Goal: Task Accomplishment & Management: Complete application form

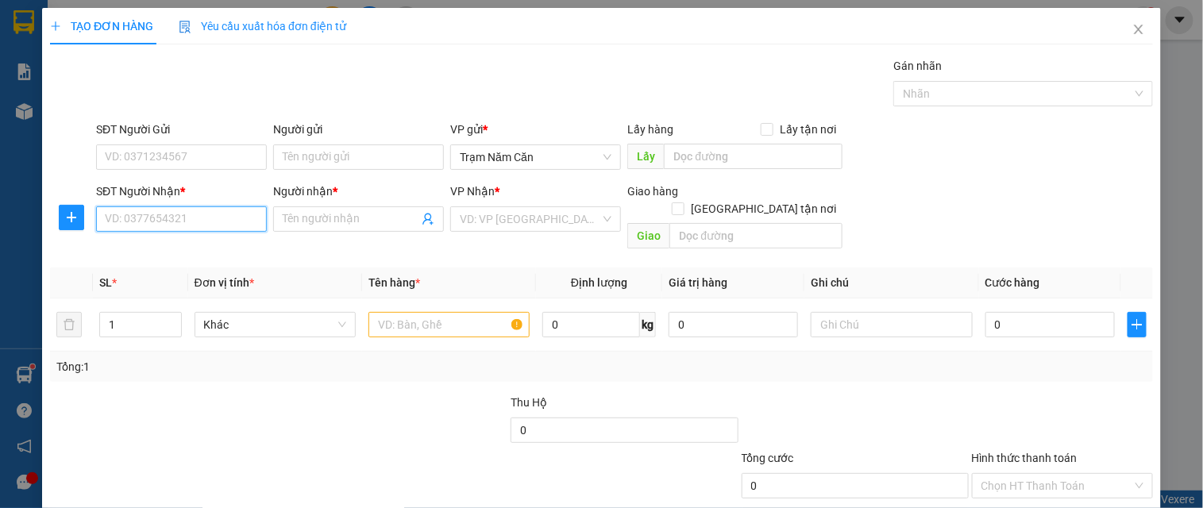
click at [179, 221] on input "SĐT Người Nhận *" at bounding box center [181, 218] width 171 height 25
type input "0845"
click at [239, 213] on input "SĐT Người Nhận *" at bounding box center [181, 218] width 171 height 25
type input "0845735828"
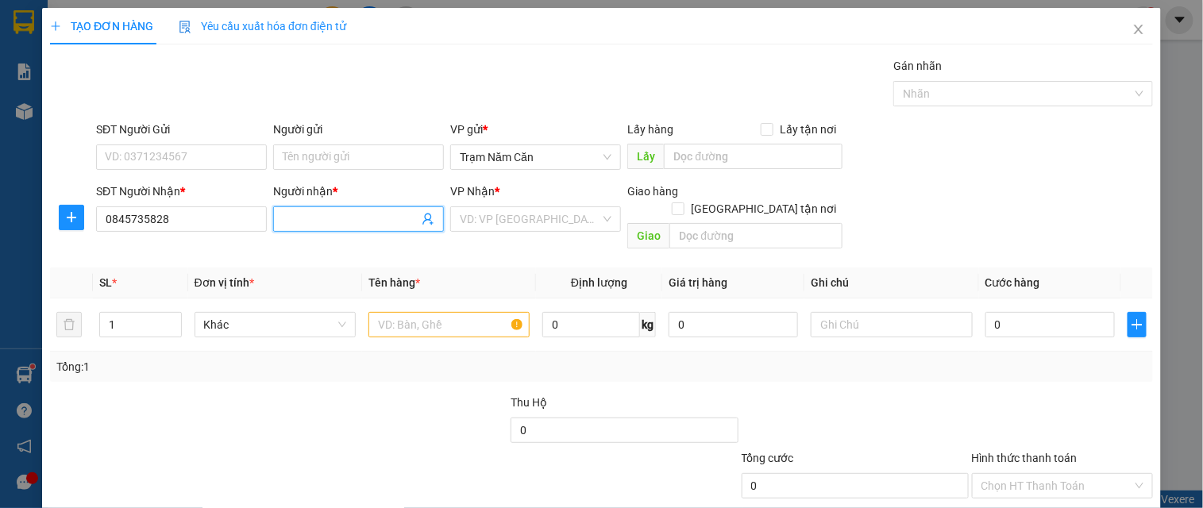
click at [383, 226] on input "Người nhận *" at bounding box center [351, 218] width 136 height 17
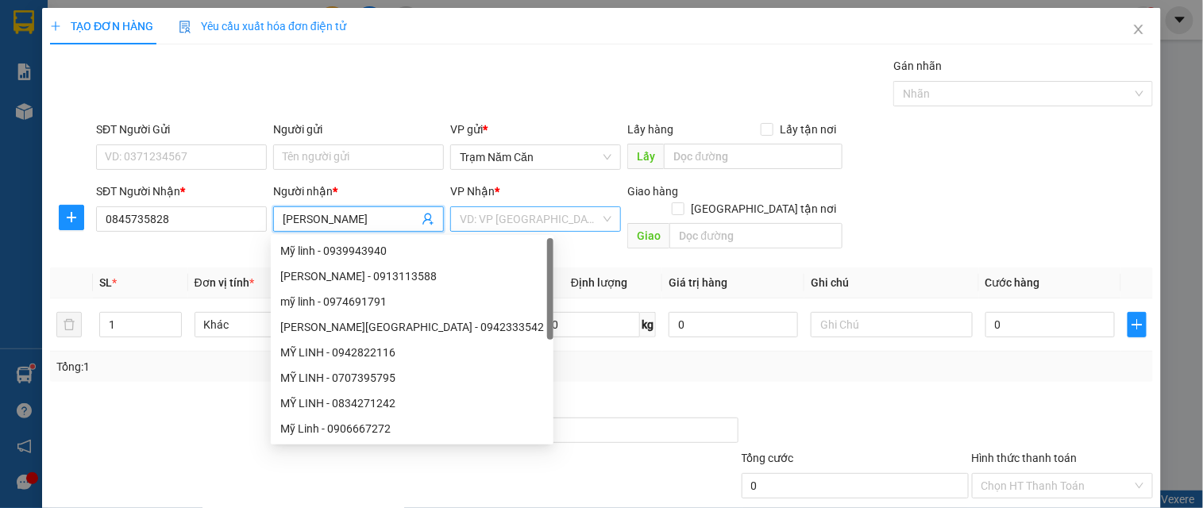
type input "[PERSON_NAME]"
click at [477, 218] on input "search" at bounding box center [530, 219] width 141 height 24
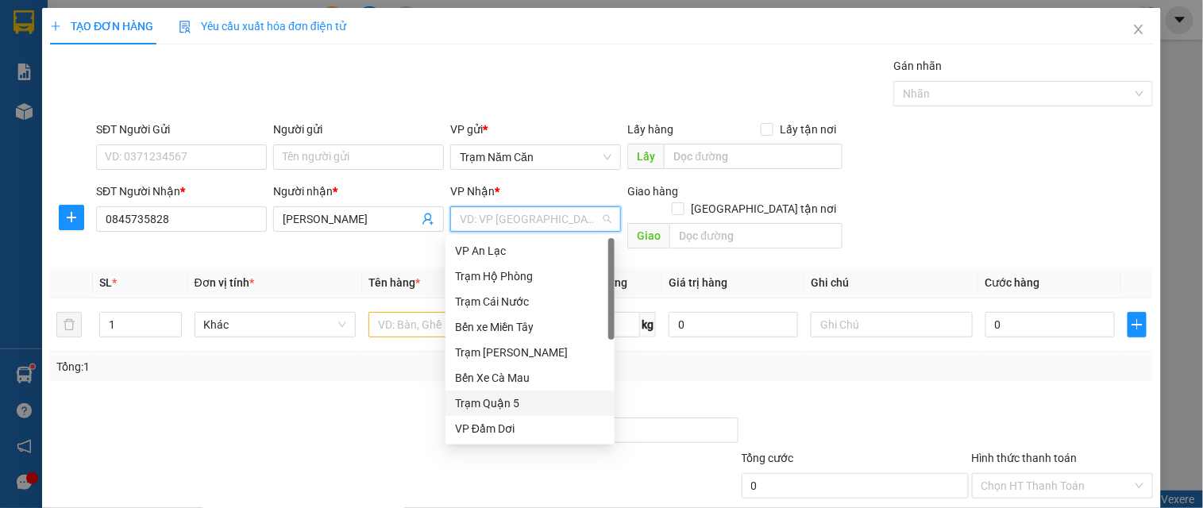
click at [466, 395] on div "Trạm Quận 5" at bounding box center [530, 403] width 150 height 17
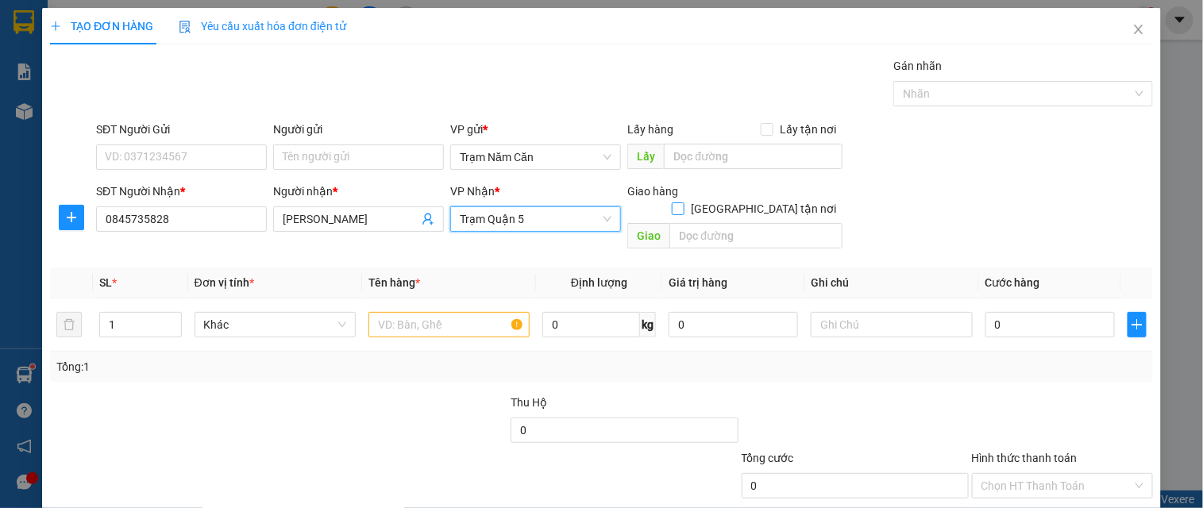
click at [683, 203] on input "[GEOGRAPHIC_DATA] tận nơi" at bounding box center [677, 208] width 11 height 11
checkbox input "true"
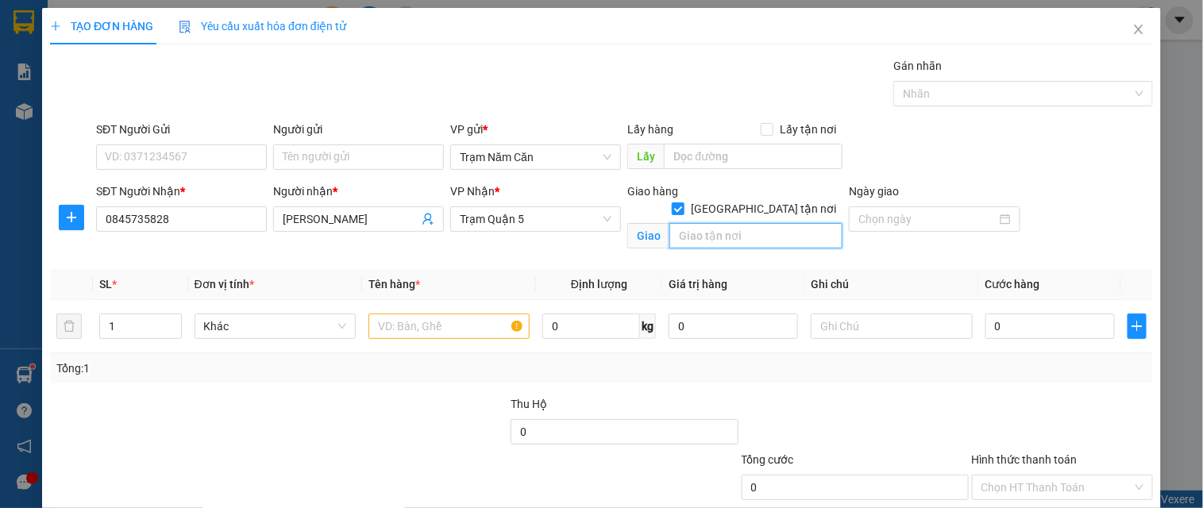
click at [743, 223] on input "text" at bounding box center [755, 235] width 173 height 25
type input "Q7"
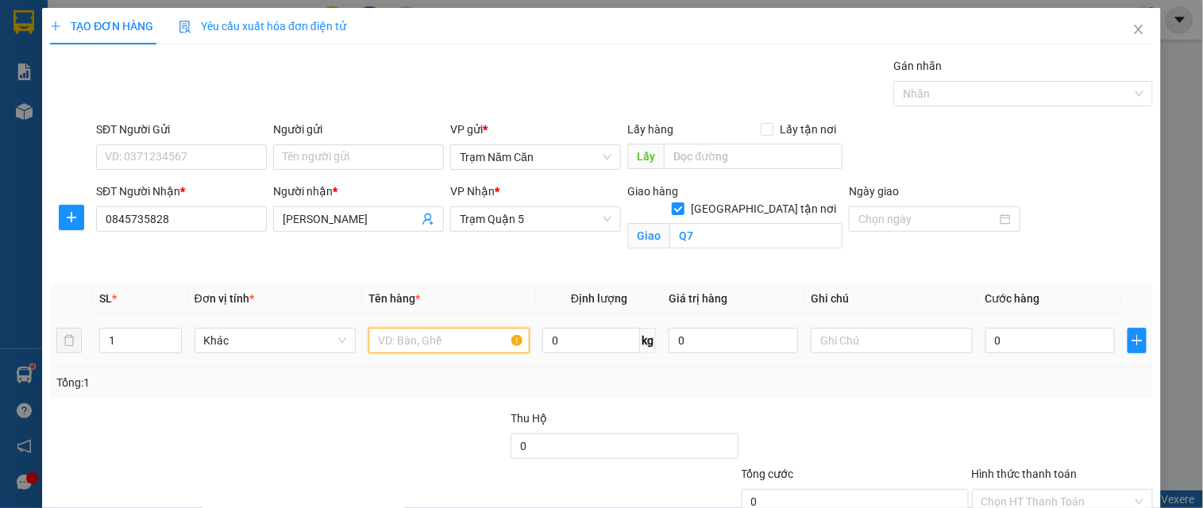
click at [387, 328] on input "text" at bounding box center [448, 340] width 161 height 25
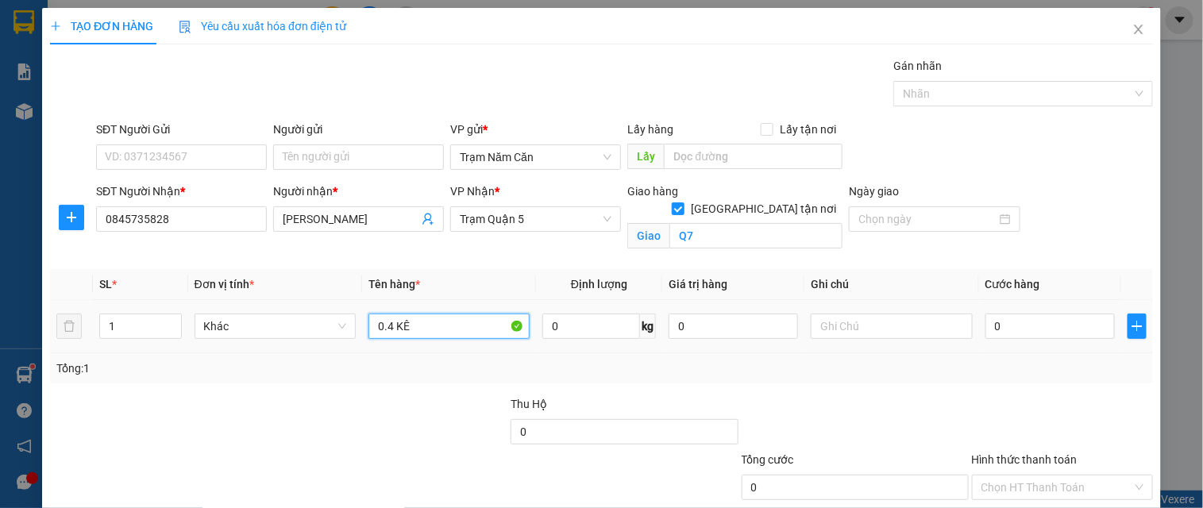
type input "0.4 KÊ"
click at [1012, 341] on div "0" at bounding box center [1050, 327] width 129 height 32
click at [1022, 318] on input "0" at bounding box center [1050, 326] width 129 height 25
type input "008"
type input "8"
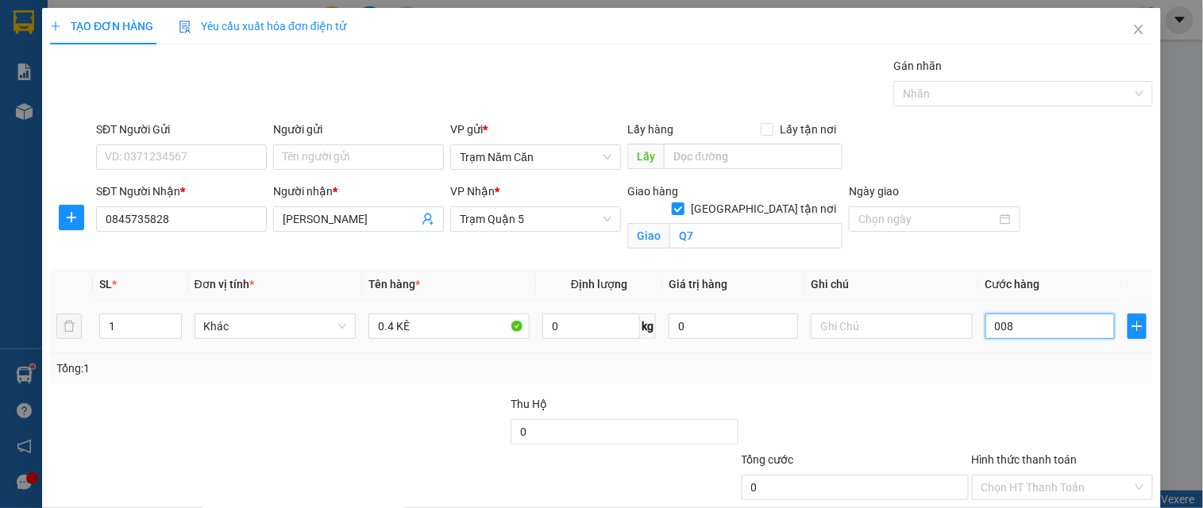
type input "8"
type input "0.080"
type input "80"
type input "80.000"
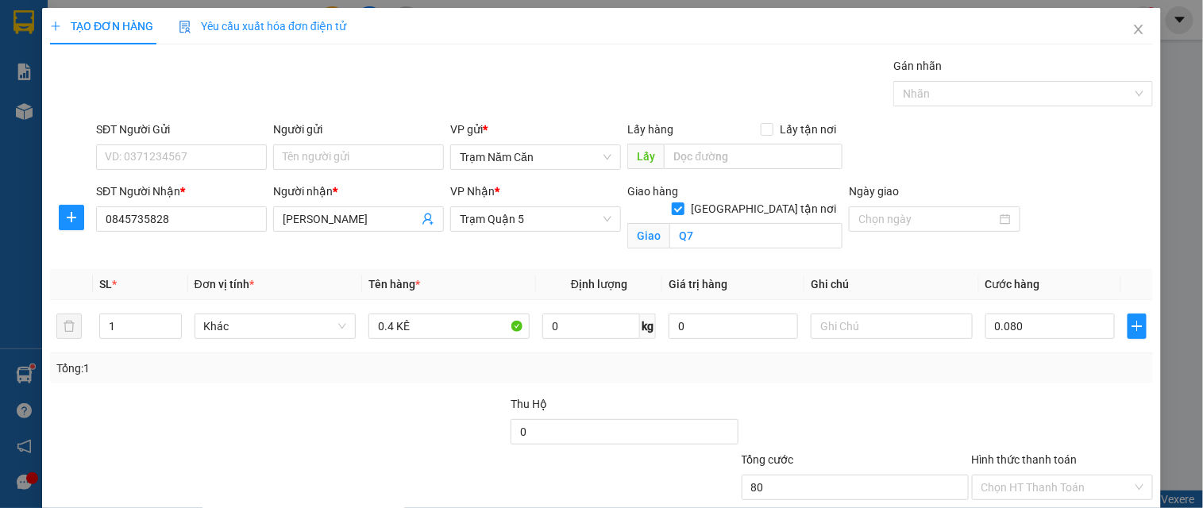
type input "80.000"
click at [1017, 407] on div at bounding box center [1062, 423] width 184 height 56
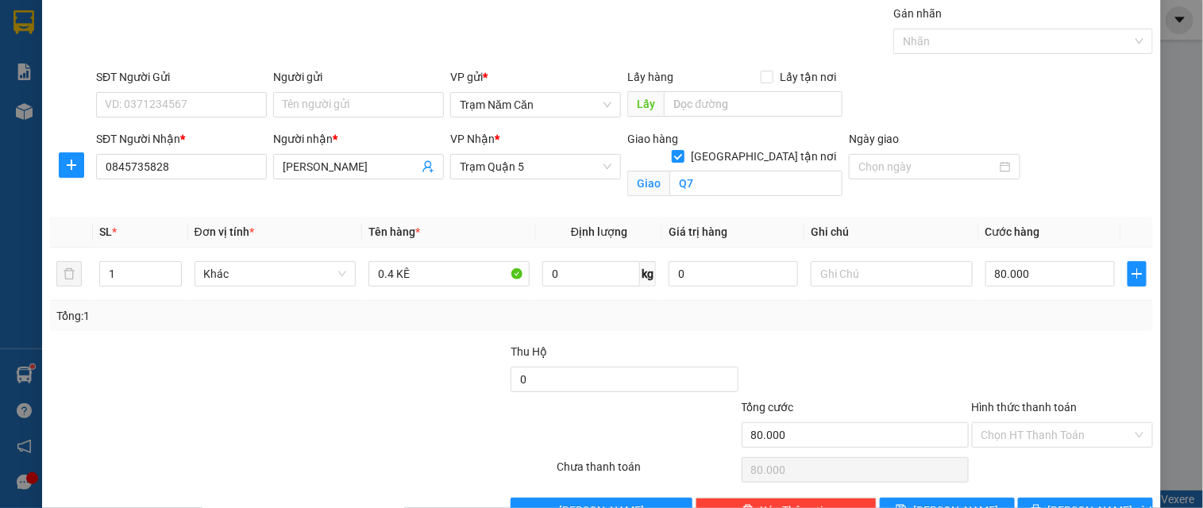
scroll to position [98, 0]
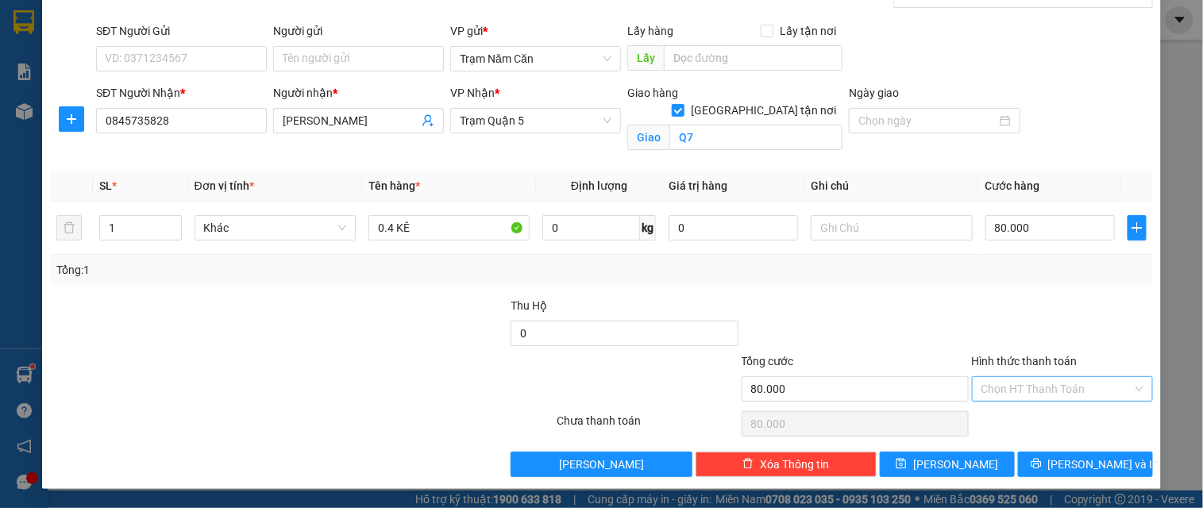
click at [1023, 390] on input "Hình thức thanh toán" at bounding box center [1057, 389] width 151 height 24
click at [1023, 408] on div "Tại văn phòng" at bounding box center [1052, 420] width 179 height 25
type input "0"
click at [1023, 457] on button "[PERSON_NAME] và In" at bounding box center [1085, 464] width 135 height 25
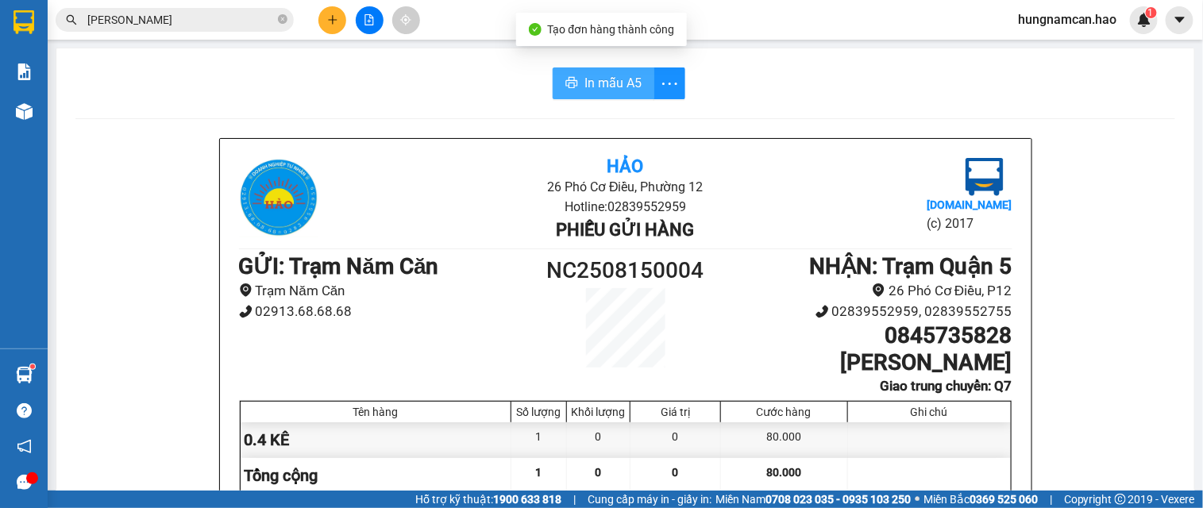
click at [588, 88] on span "In mẫu A5" at bounding box center [612, 83] width 57 height 20
click at [319, 14] on button at bounding box center [332, 20] width 28 height 28
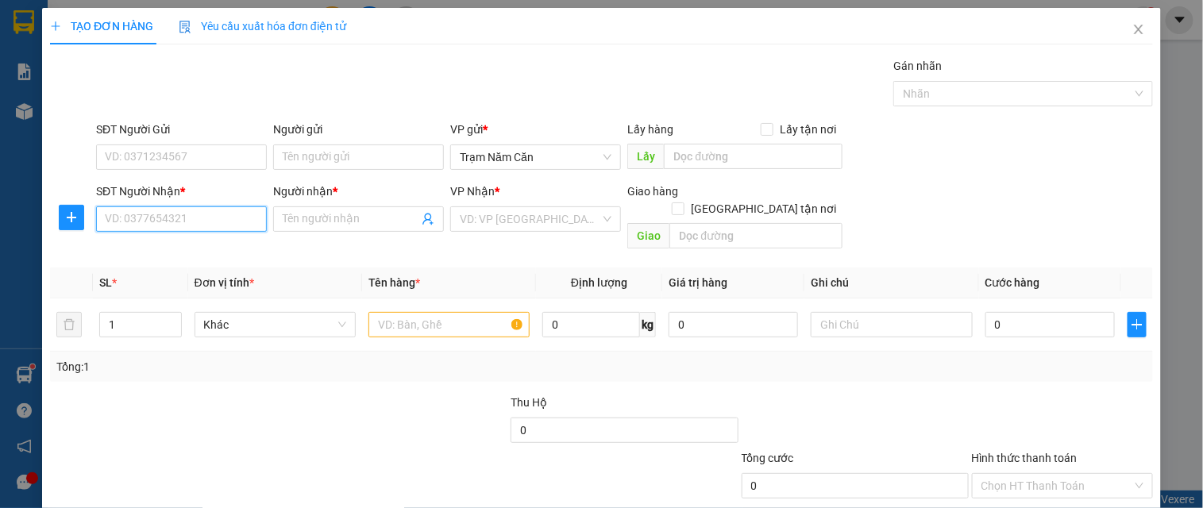
click at [137, 222] on input "SĐT Người Nhận *" at bounding box center [181, 218] width 171 height 25
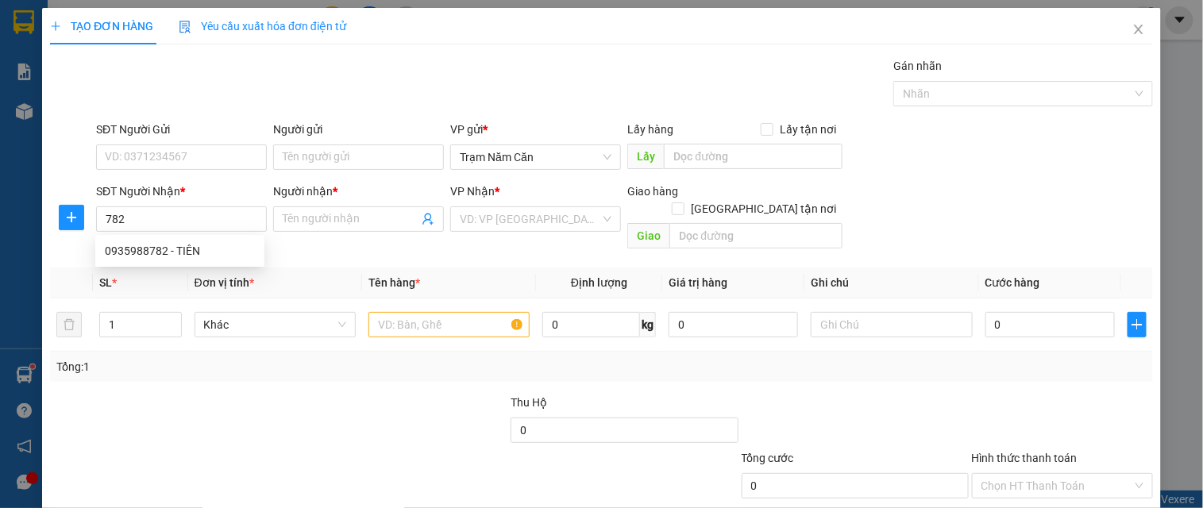
click at [153, 236] on div "0935988782 0935988782 - TIÊN" at bounding box center [179, 251] width 169 height 32
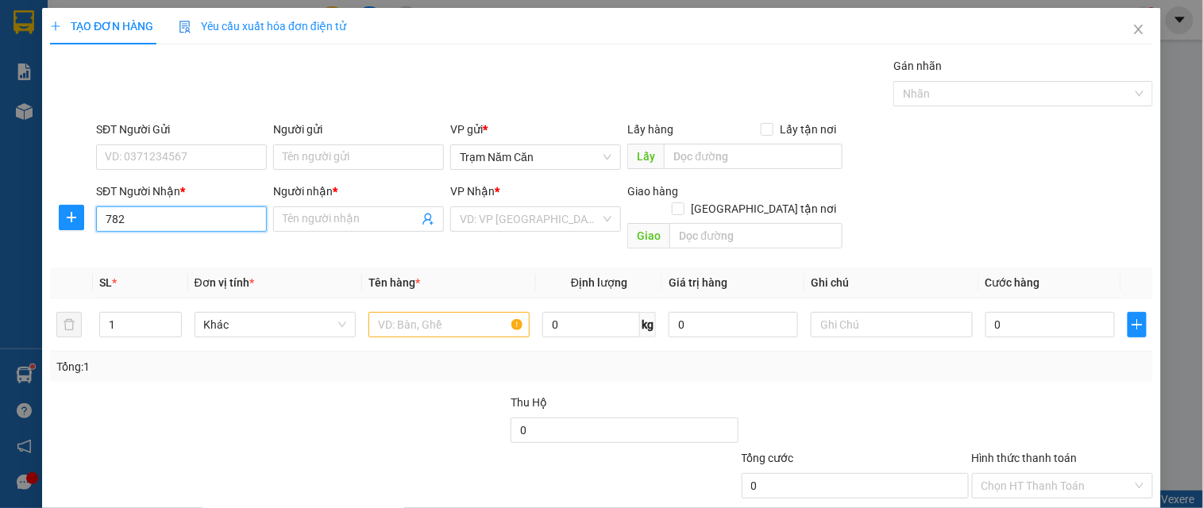
click at [217, 230] on input "782" at bounding box center [181, 218] width 171 height 25
click at [213, 257] on div "0935988782 - TIÊN" at bounding box center [180, 250] width 150 height 17
type input "0935988782"
type input "TIÊN"
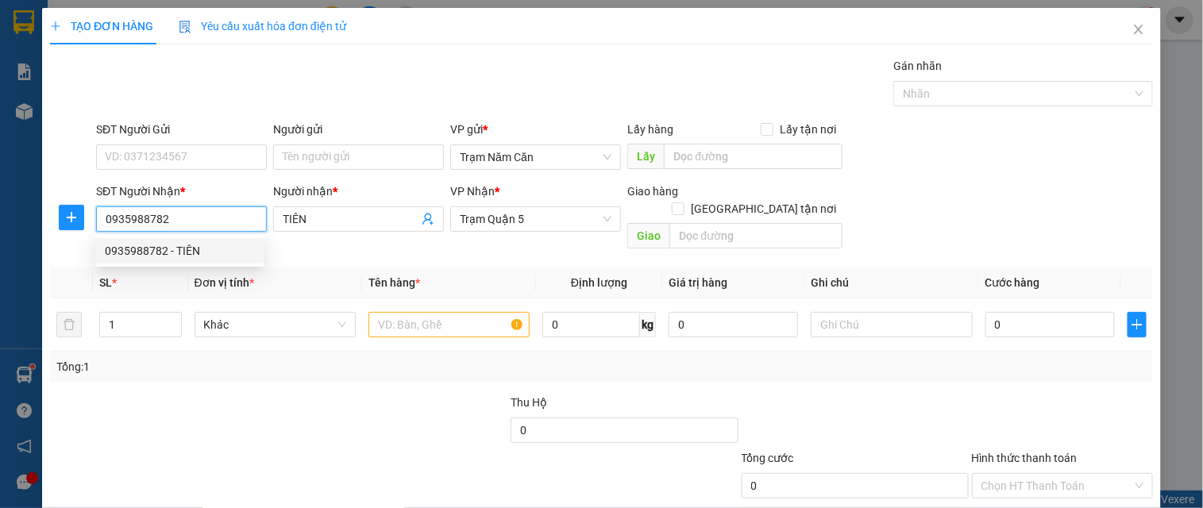
type input "60.000"
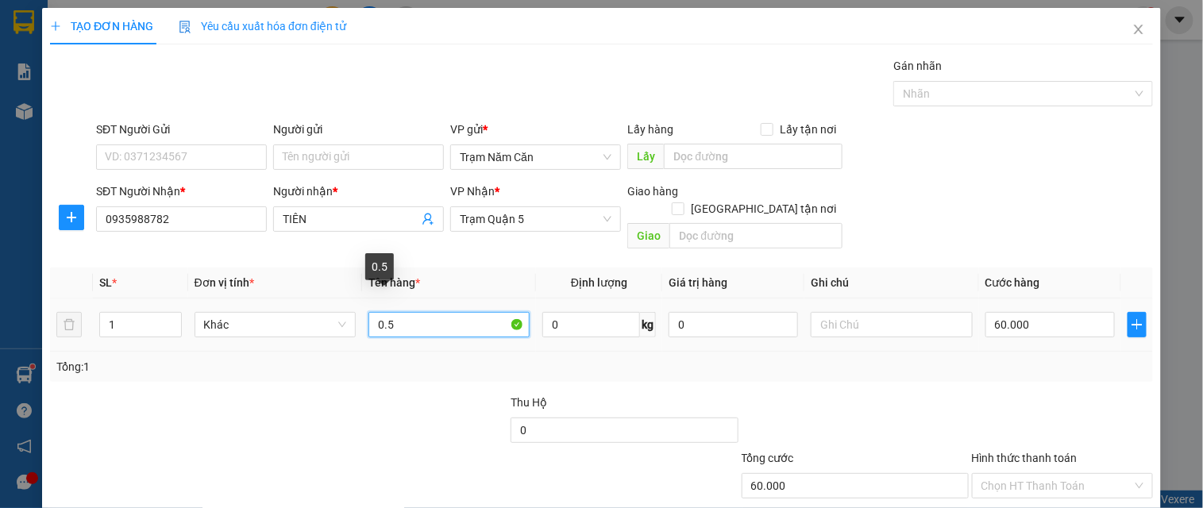
click at [408, 318] on input "0.5" at bounding box center [448, 324] width 161 height 25
type input "0.5 CAT"
type input "0"
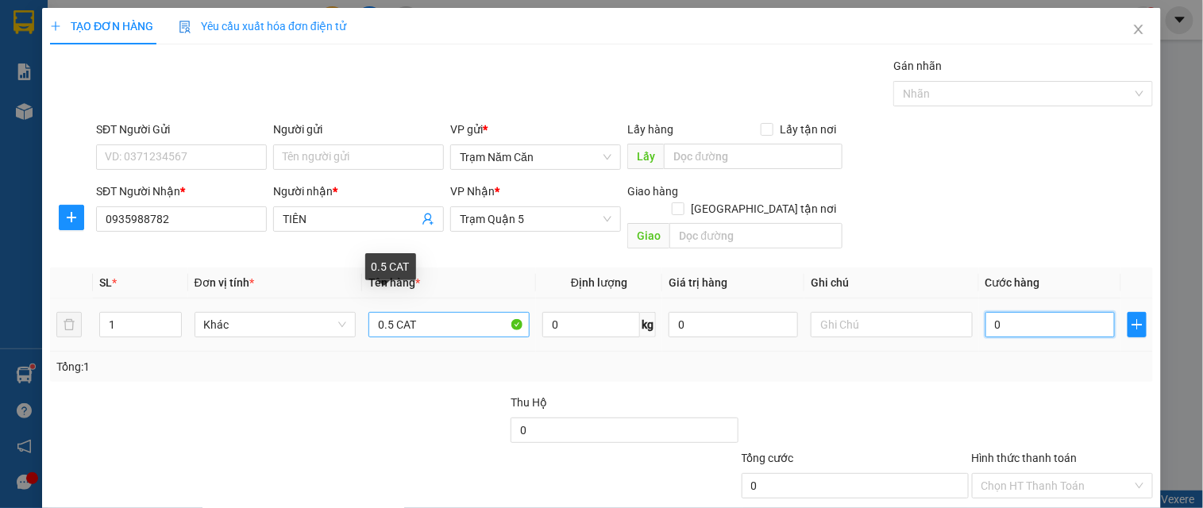
type input "005"
type input "5"
type input "50"
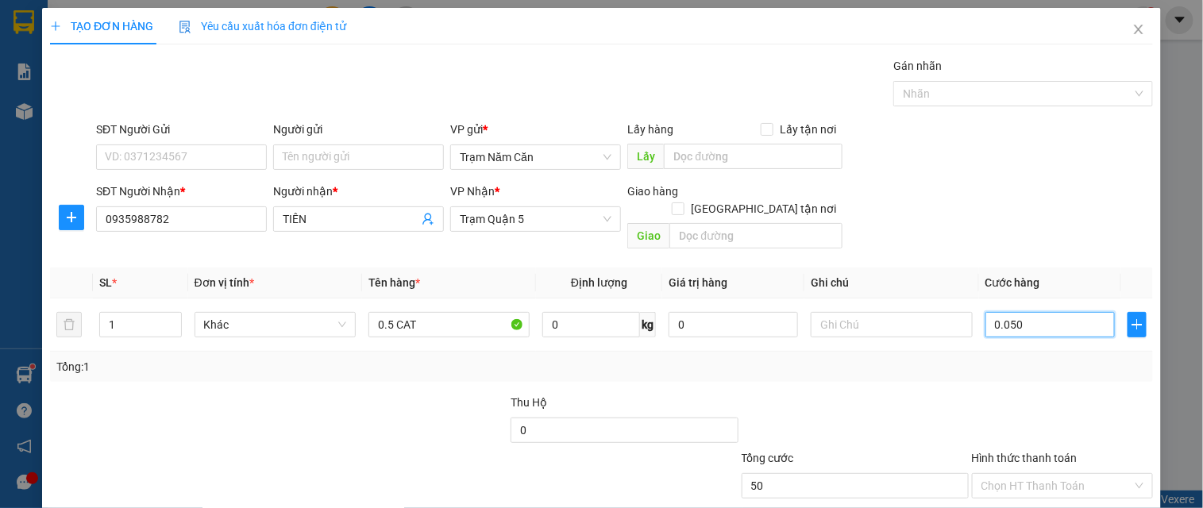
type input "0.050"
type input "50.000"
click at [1011, 375] on div "Transit Pickup Surcharge Ids Transit Deliver Surcharge Ids Transit Deliver Surc…" at bounding box center [601, 315] width 1103 height 517
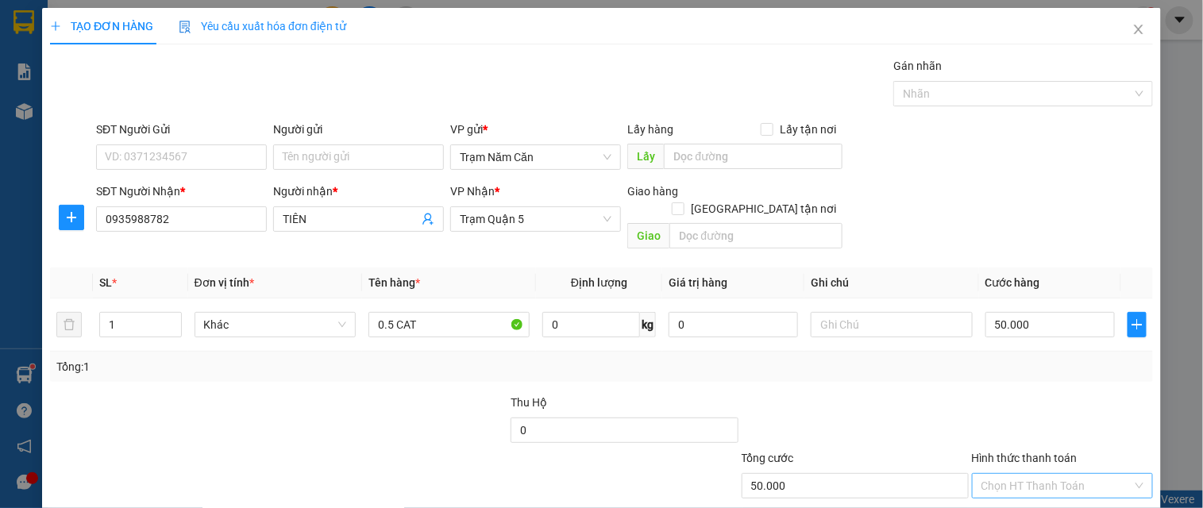
scroll to position [79, 0]
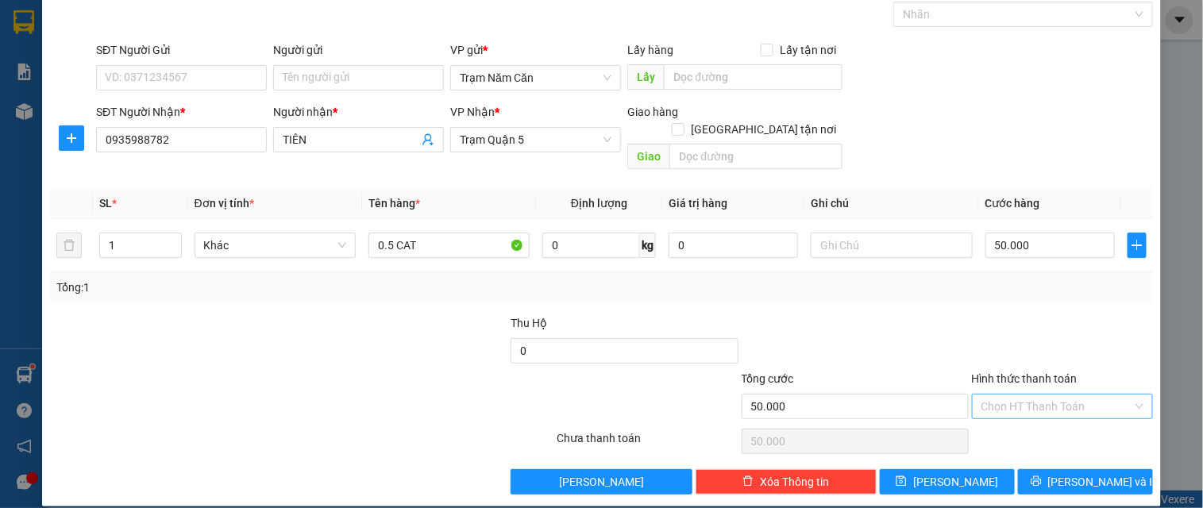
drag, startPoint x: 1009, startPoint y: 386, endPoint x: 1009, endPoint y: 399, distance: 12.7
click at [1009, 395] on input "Hình thức thanh toán" at bounding box center [1057, 407] width 151 height 24
click at [1009, 418] on div "Tại văn phòng" at bounding box center [1052, 420] width 160 height 17
type input "0"
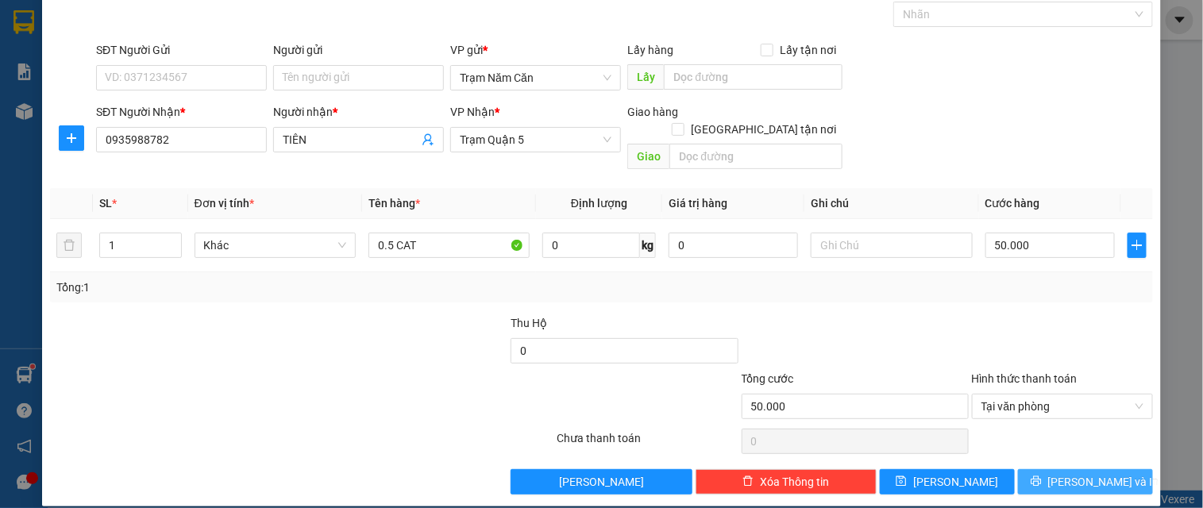
click at [1018, 469] on button "[PERSON_NAME] và In" at bounding box center [1085, 481] width 135 height 25
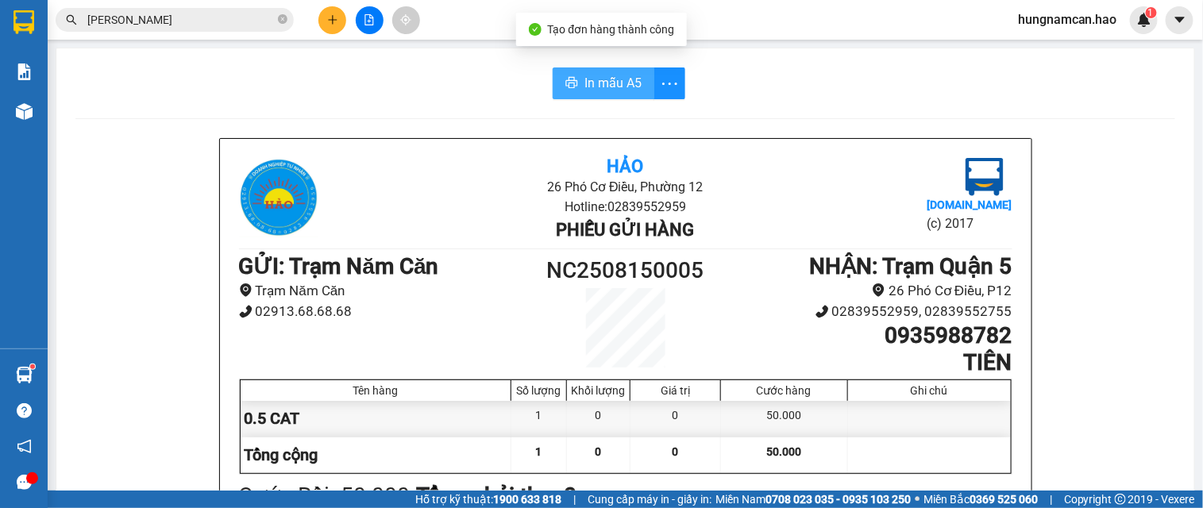
click at [585, 94] on button "In mẫu A5" at bounding box center [604, 84] width 102 height 32
click at [615, 89] on span "In mẫu A5" at bounding box center [612, 83] width 57 height 20
drag, startPoint x: 569, startPoint y: 18, endPoint x: 554, endPoint y: 21, distance: 15.4
click at [569, 18] on div "Kết quả tìm kiếm ( 0 ) Bộ lọc Thuộc VP này Ngày tạo đơn gần nhất No Data BÁ COÓ…" at bounding box center [601, 20] width 1203 height 40
click at [336, 18] on icon "plus" at bounding box center [332, 19] width 11 height 11
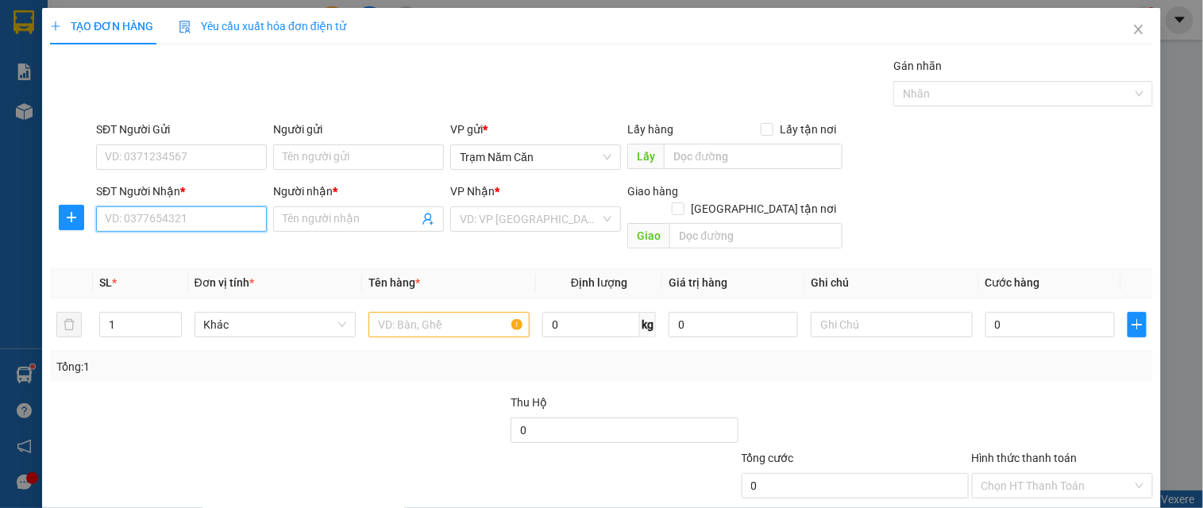
click at [191, 223] on input "SĐT Người Nhận *" at bounding box center [181, 218] width 171 height 25
type input "0908746574"
click at [327, 214] on input "Người nhận *" at bounding box center [351, 218] width 136 height 17
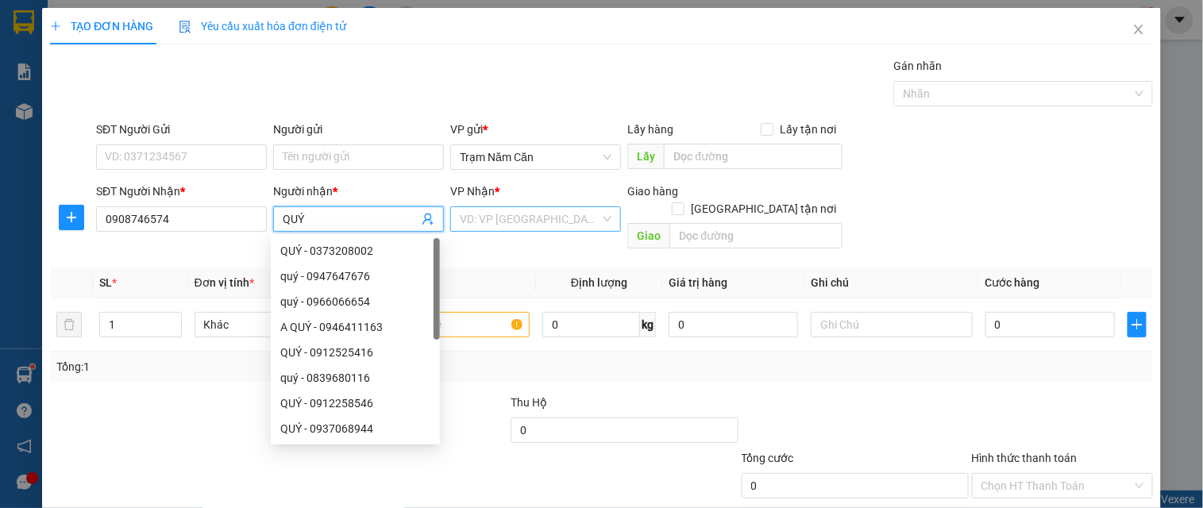
type input "QUÝ"
click at [549, 213] on input "search" at bounding box center [530, 219] width 141 height 24
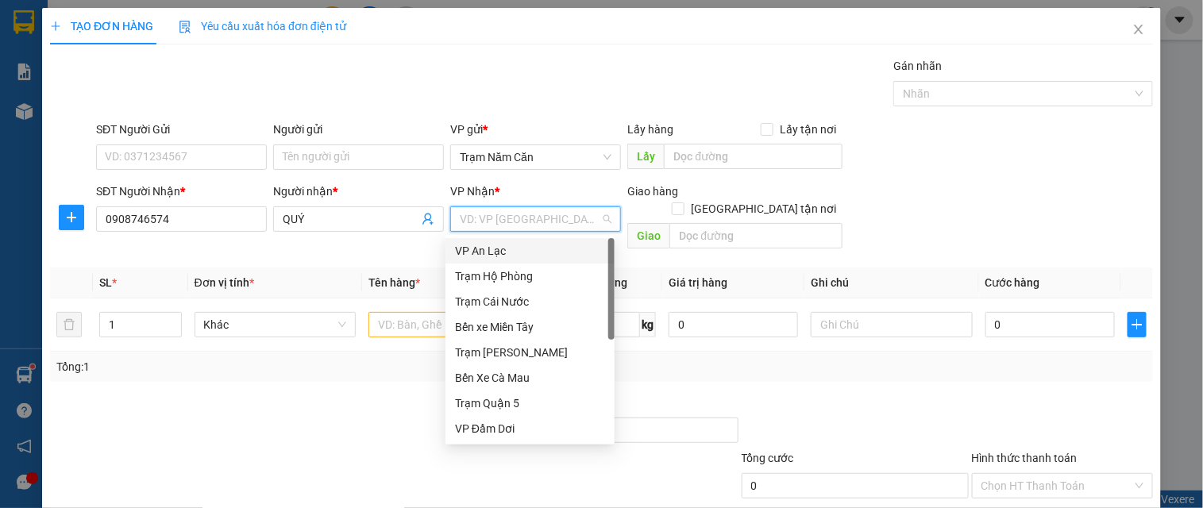
click at [497, 235] on body "Kết quả tìm kiếm ( 0 ) Bộ lọc Thuộc VP này Ngày tạo đơn gần nhất No Data BÁ COÓ…" at bounding box center [601, 254] width 1203 height 508
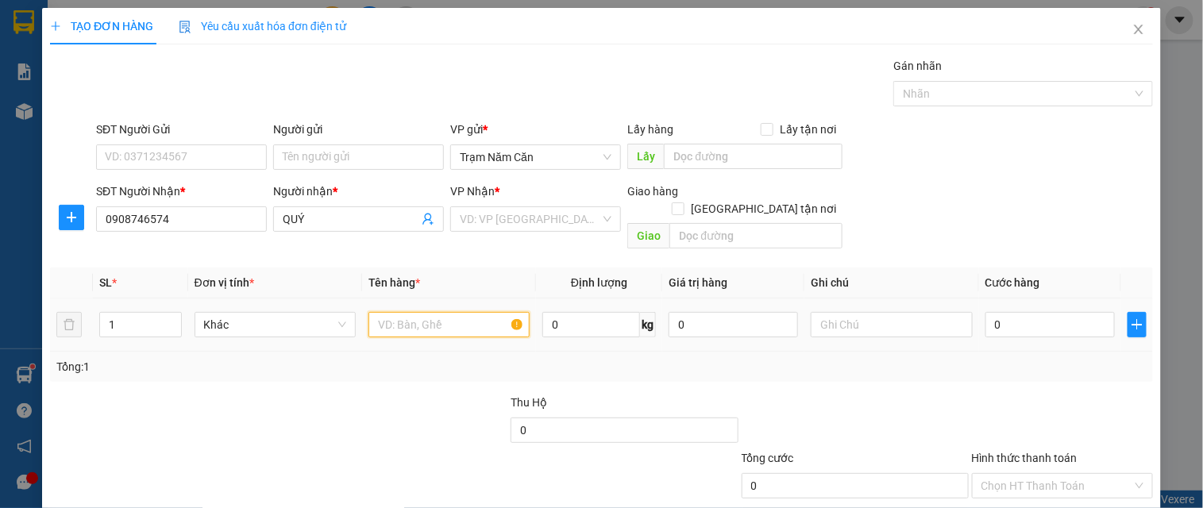
click at [432, 312] on input "text" at bounding box center [448, 324] width 161 height 25
click at [499, 226] on input "search" at bounding box center [530, 219] width 141 height 24
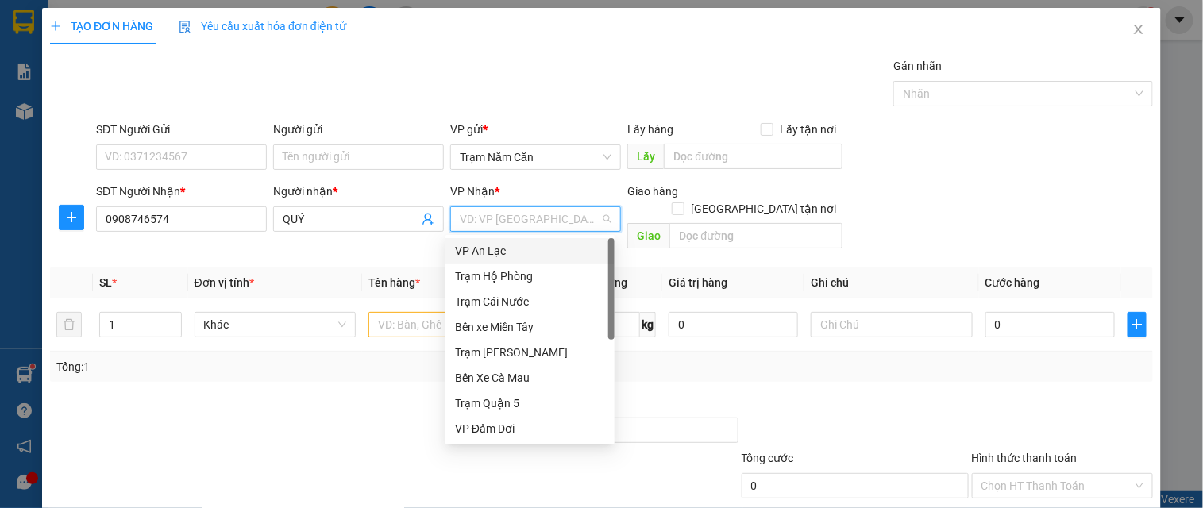
drag, startPoint x: 494, startPoint y: 255, endPoint x: 465, endPoint y: 288, distance: 44.5
click at [493, 256] on div "VP An Lạc" at bounding box center [530, 250] width 150 height 17
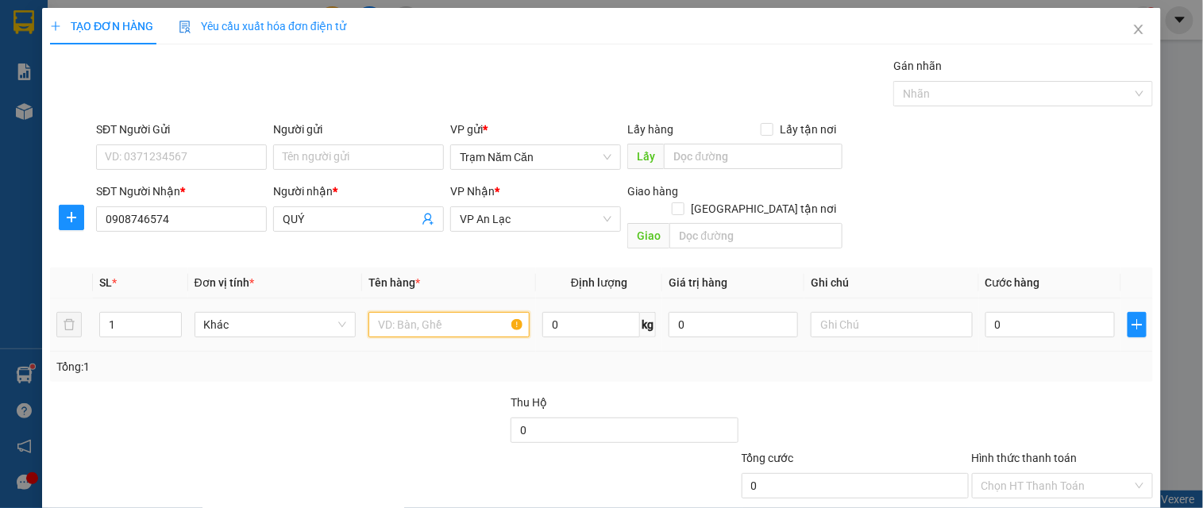
click at [454, 312] on input "text" at bounding box center [448, 324] width 161 height 25
type input "BAO"
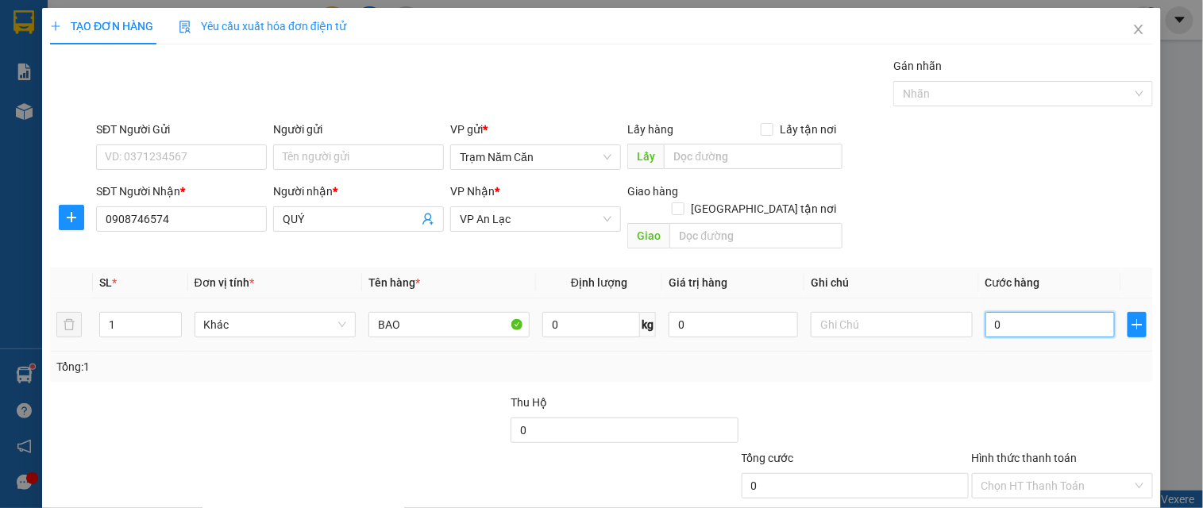
click at [1010, 312] on input "0" at bounding box center [1050, 324] width 129 height 25
type input "003"
type input "3"
type input "0.030"
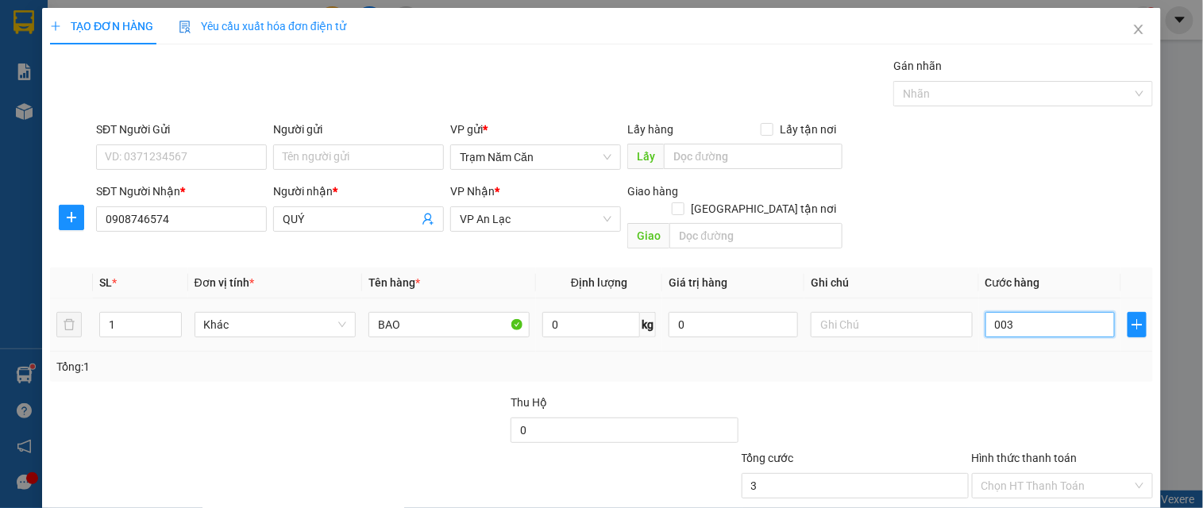
type input "30"
type input "30.000"
click at [973, 358] on div "Tổng: 1" at bounding box center [601, 366] width 1090 height 17
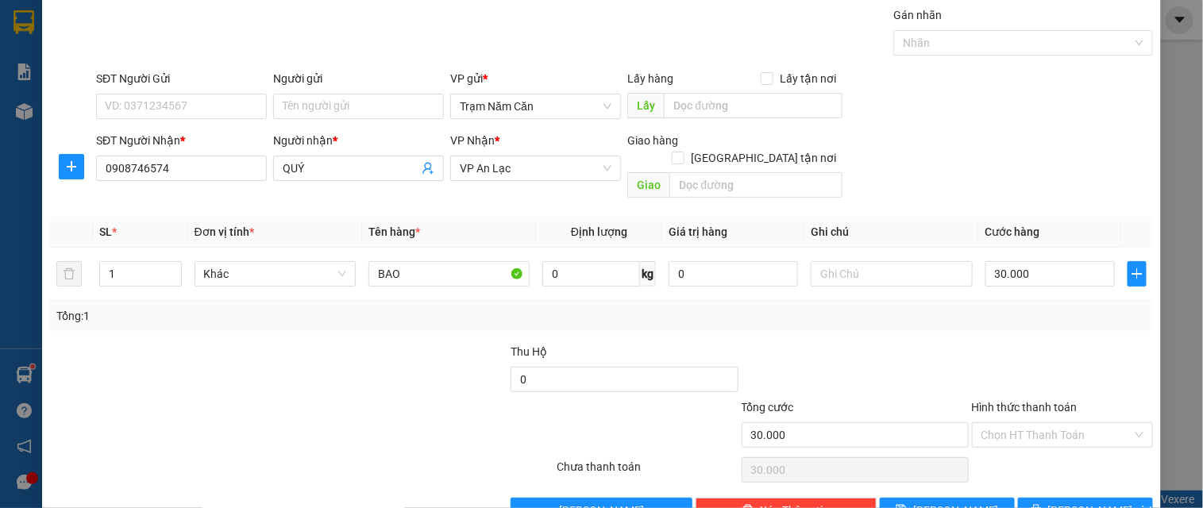
scroll to position [79, 0]
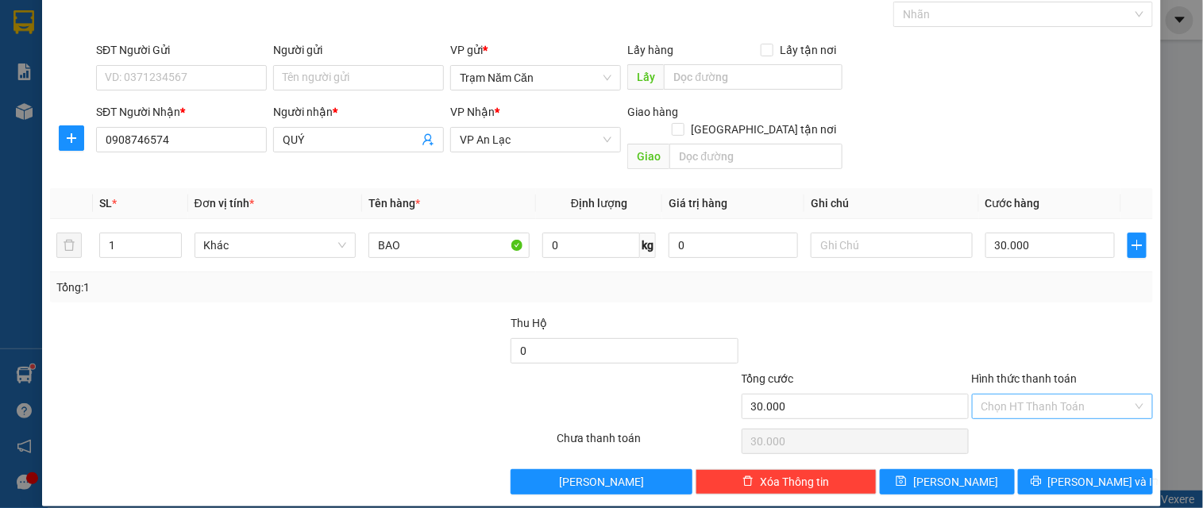
click at [1011, 395] on input "Hình thức thanh toán" at bounding box center [1057, 407] width 151 height 24
click at [1009, 418] on div "Tại văn phòng" at bounding box center [1052, 420] width 160 height 17
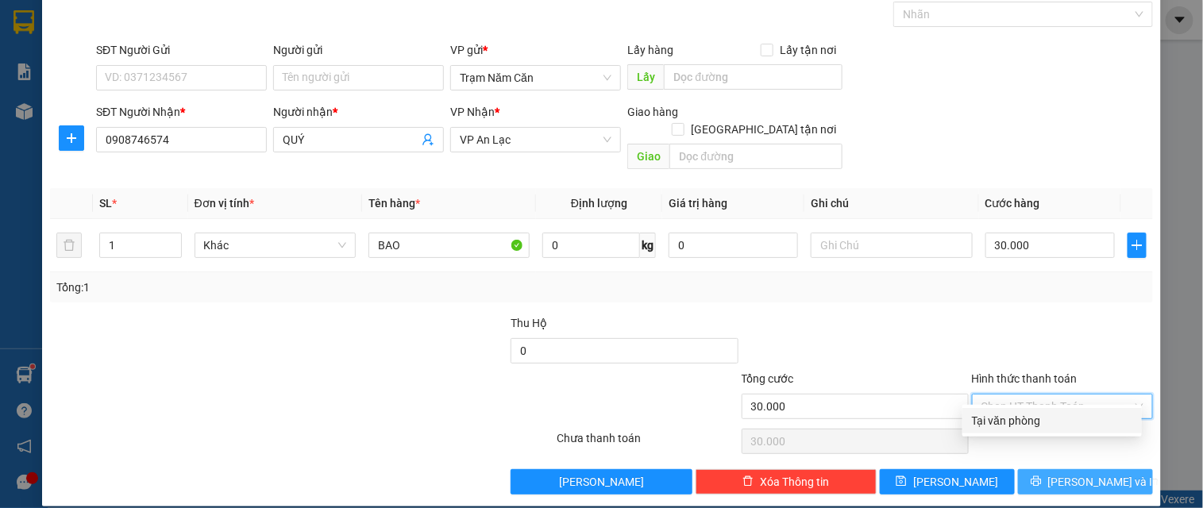
type input "0"
click at [1034, 469] on button "[PERSON_NAME] và In" at bounding box center [1085, 481] width 135 height 25
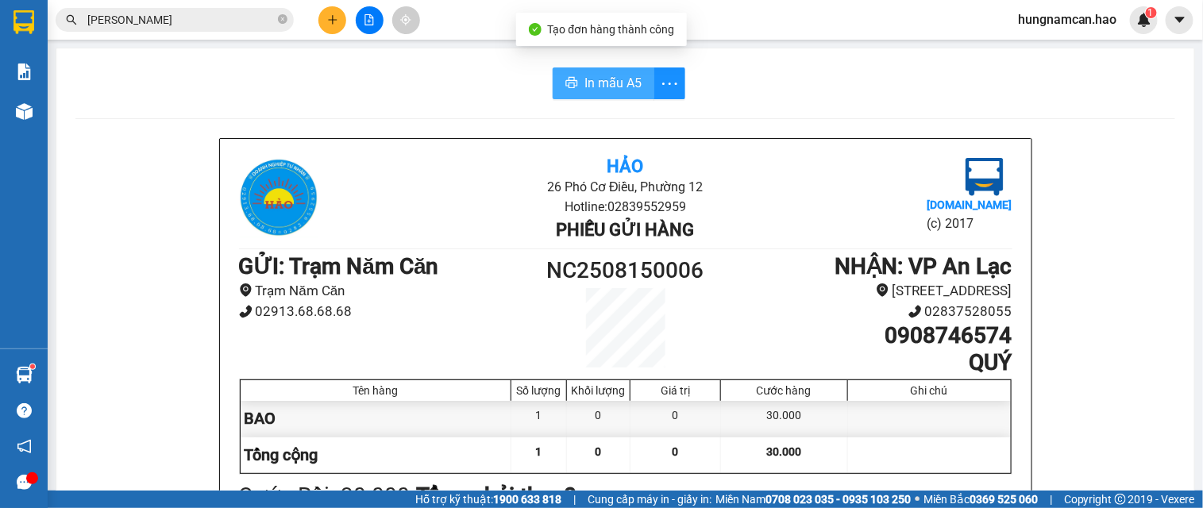
click at [623, 86] on span "In mẫu A5" at bounding box center [612, 83] width 57 height 20
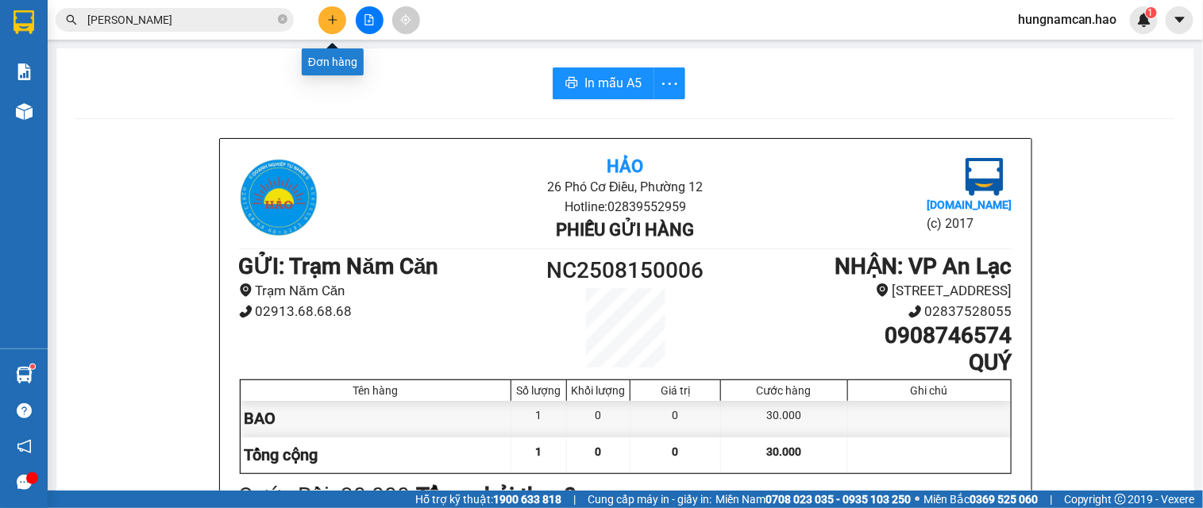
click at [331, 21] on icon "plus" at bounding box center [332, 19] width 11 height 11
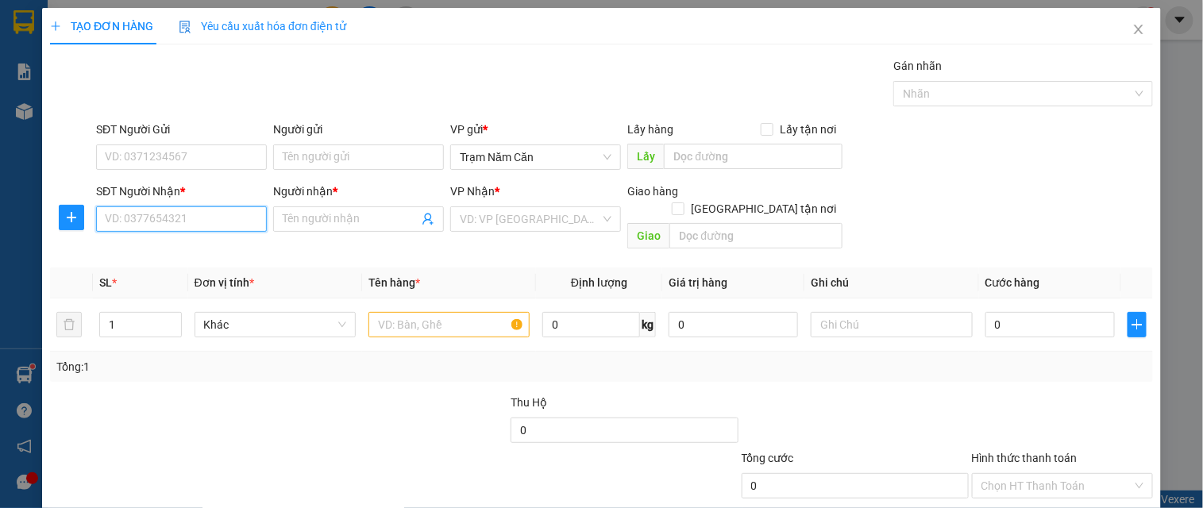
click at [172, 213] on input "SĐT Người Nhận *" at bounding box center [181, 218] width 171 height 25
type input "0986853677"
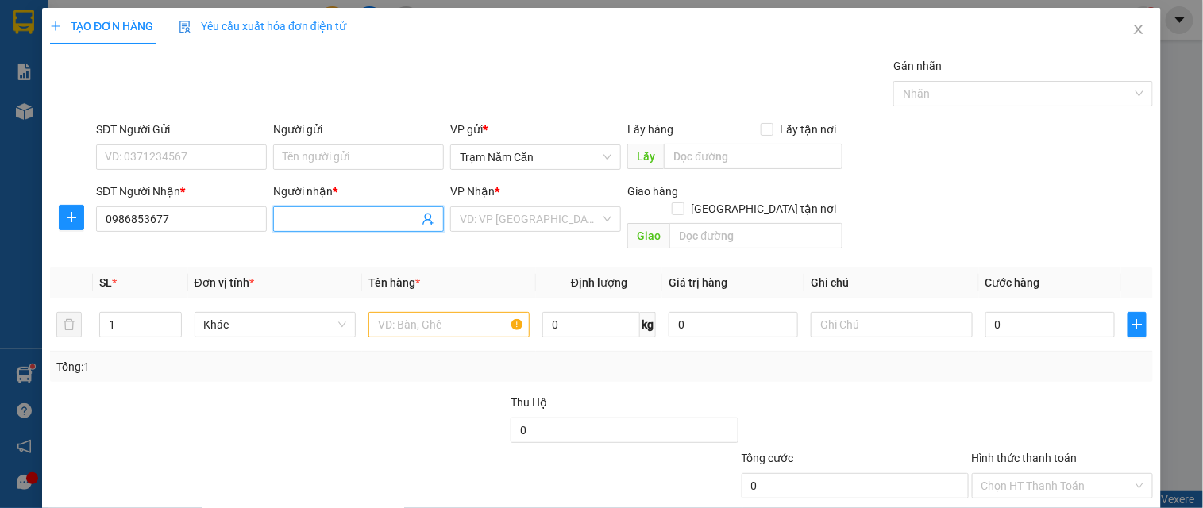
click at [297, 202] on div "Người nhận *" at bounding box center [358, 195] width 171 height 24
click at [322, 210] on input "Người nhận *" at bounding box center [351, 218] width 136 height 17
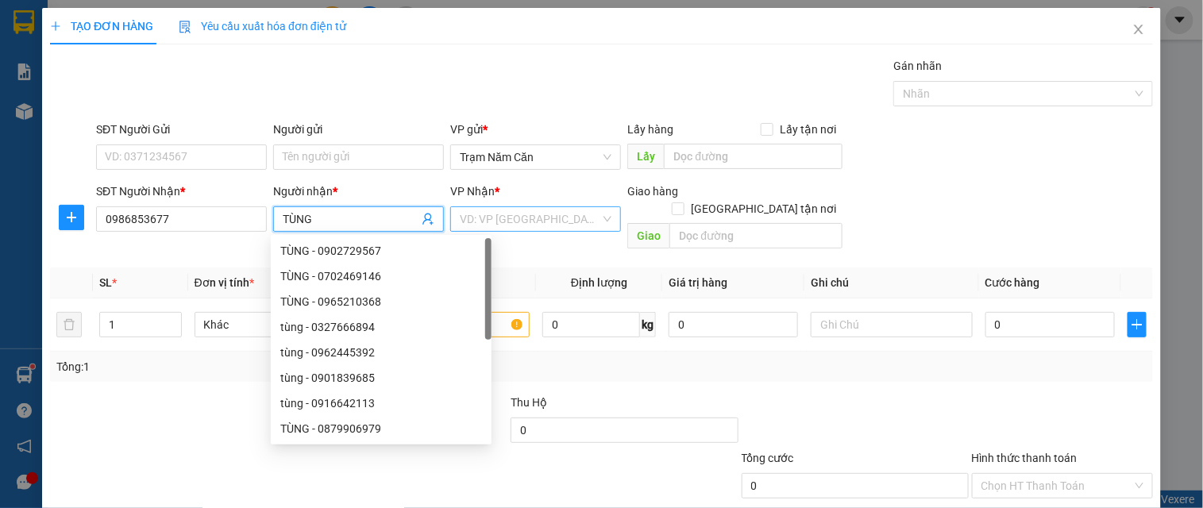
type input "TÙNG"
click at [493, 217] on input "search" at bounding box center [530, 219] width 141 height 24
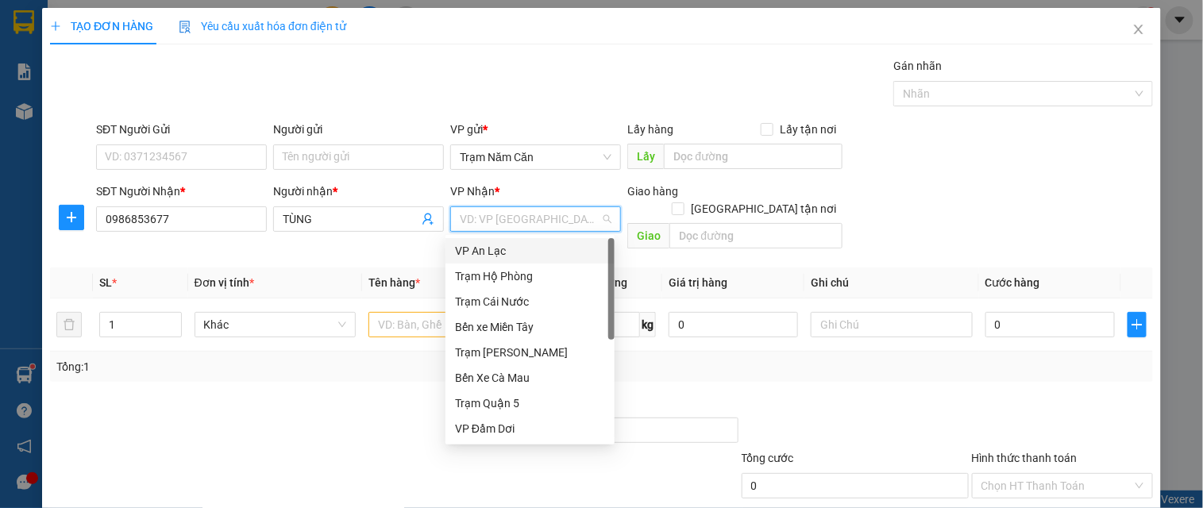
click at [504, 258] on div "VP An Lạc" at bounding box center [530, 250] width 150 height 17
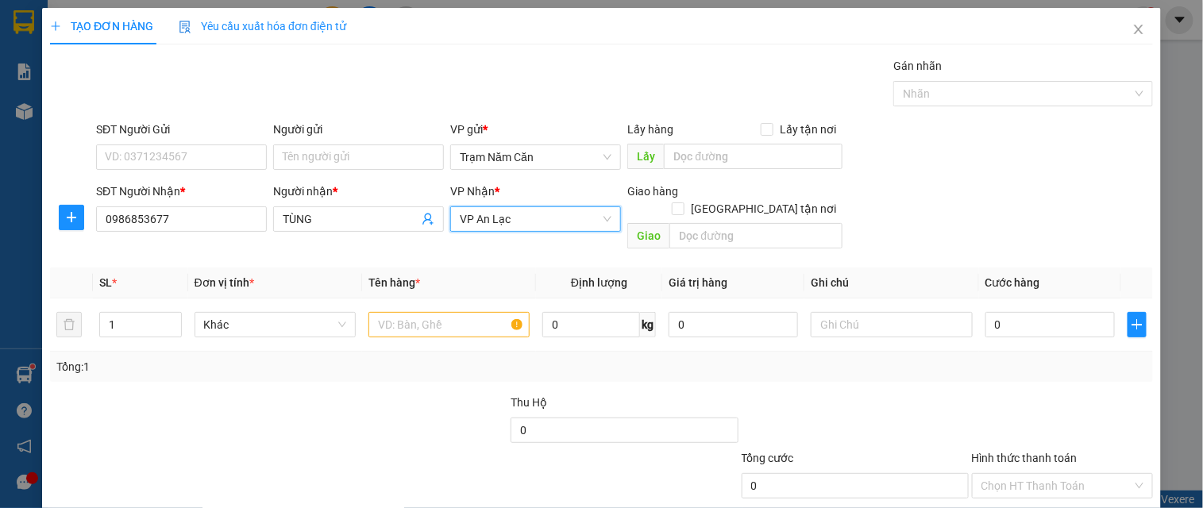
click at [497, 211] on span "VP An Lạc" at bounding box center [536, 219] width 152 height 24
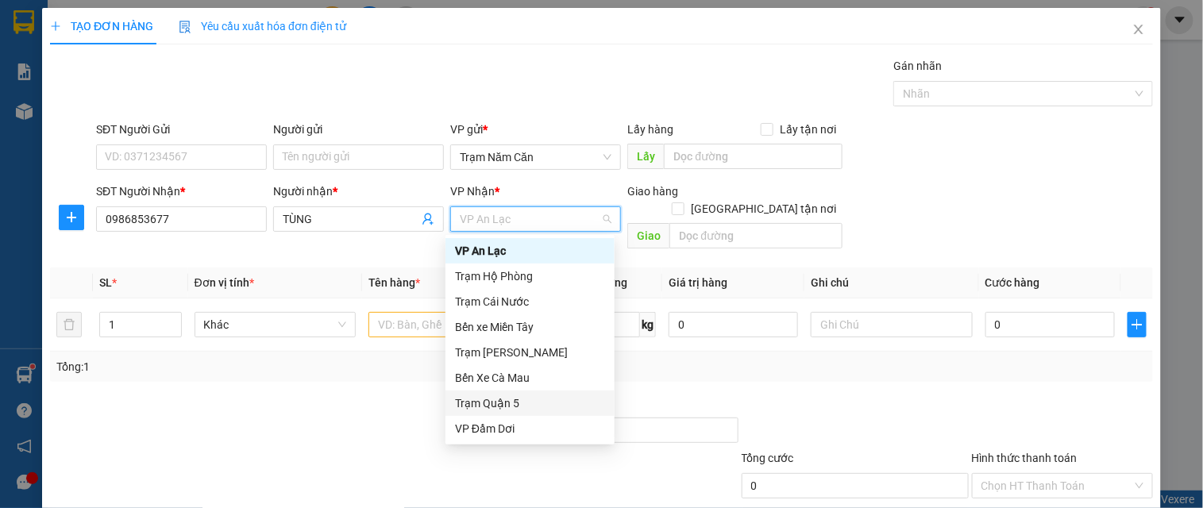
click at [551, 403] on div "Trạm Quận 5" at bounding box center [530, 403] width 150 height 17
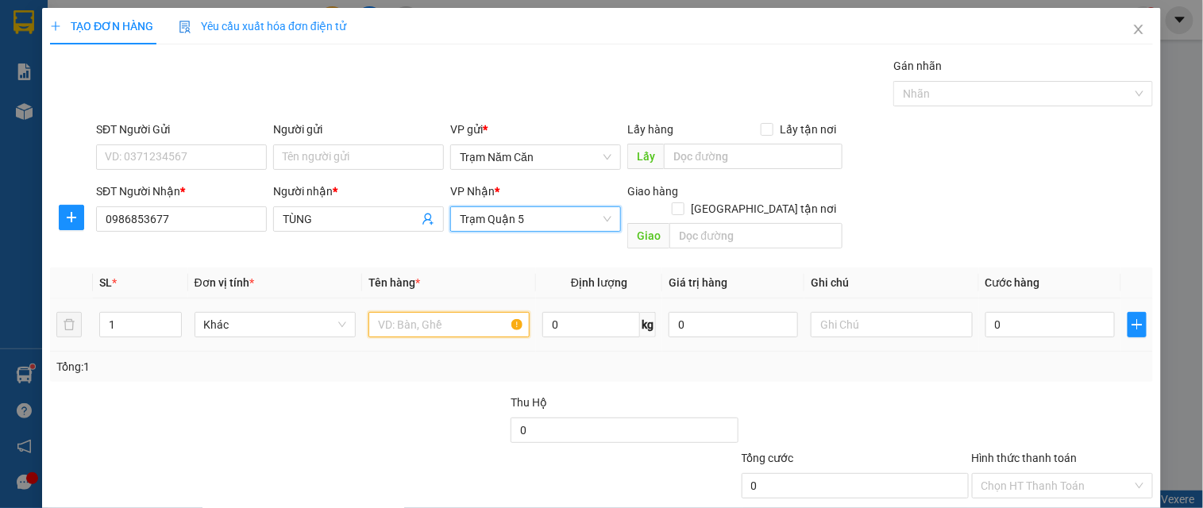
click at [402, 312] on input "text" at bounding box center [448, 324] width 161 height 25
drag, startPoint x: 751, startPoint y: 191, endPoint x: 739, endPoint y: 202, distance: 16.4
click at [683, 203] on input "[GEOGRAPHIC_DATA] tận nơi" at bounding box center [677, 208] width 11 height 11
checkbox input "true"
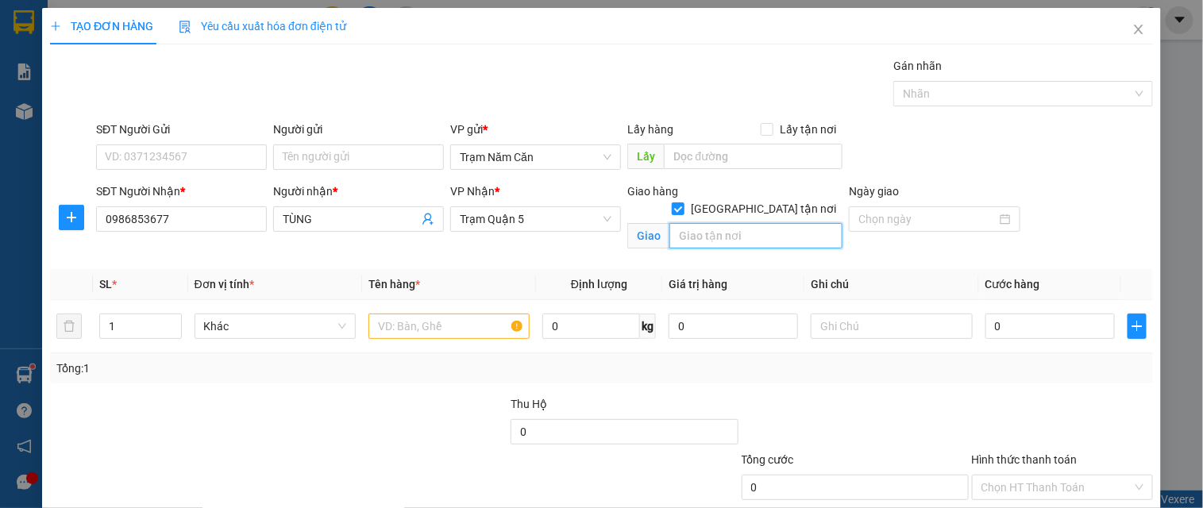
click at [726, 225] on input "text" at bounding box center [755, 235] width 173 height 25
type input "Q12"
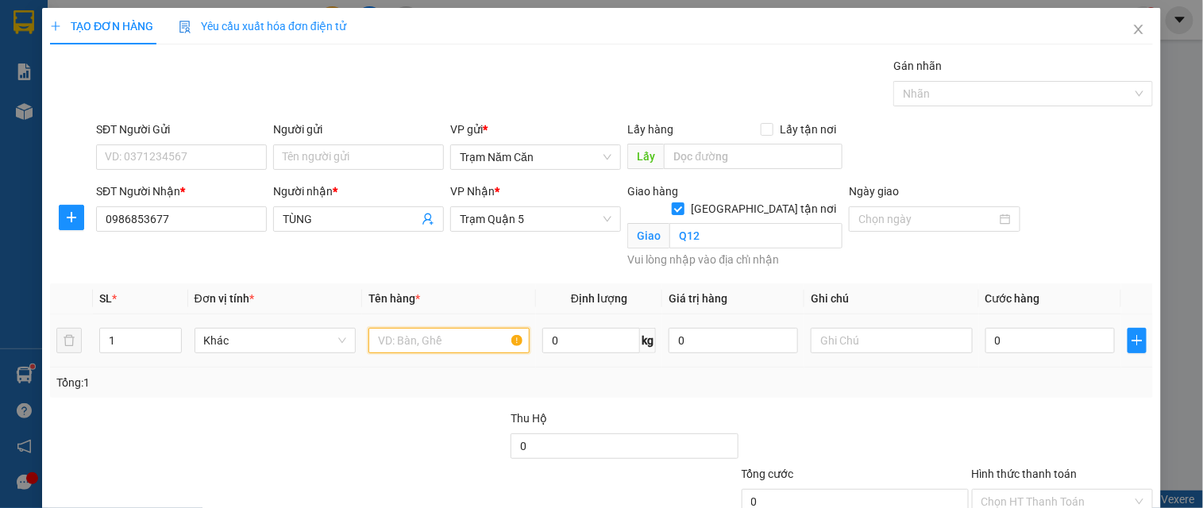
click at [416, 328] on input "text" at bounding box center [448, 340] width 161 height 25
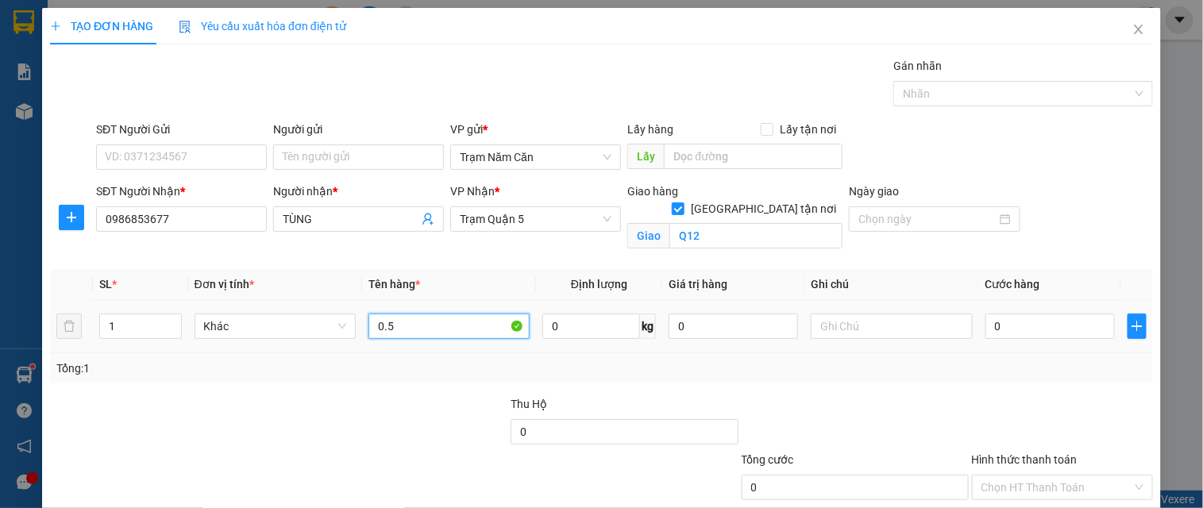
type input "0.5"
type input "005"
type input "5"
type input "0.050"
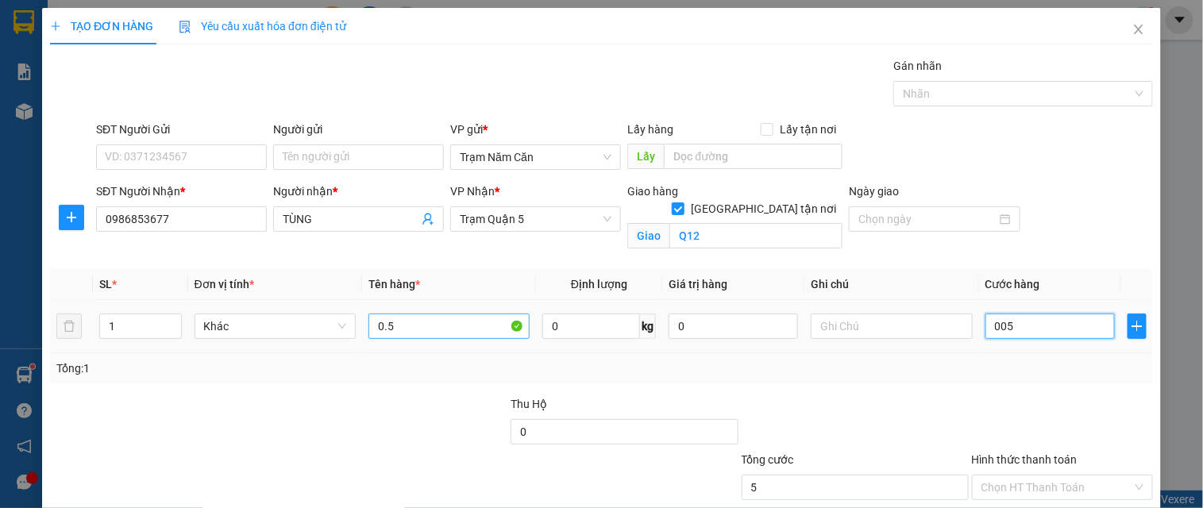
type input "50"
click at [1026, 384] on div "Transit Pickup Surcharge Ids Transit Deliver Surcharge Ids Transit Deliver Surc…" at bounding box center [601, 316] width 1103 height 519
type input "50.000"
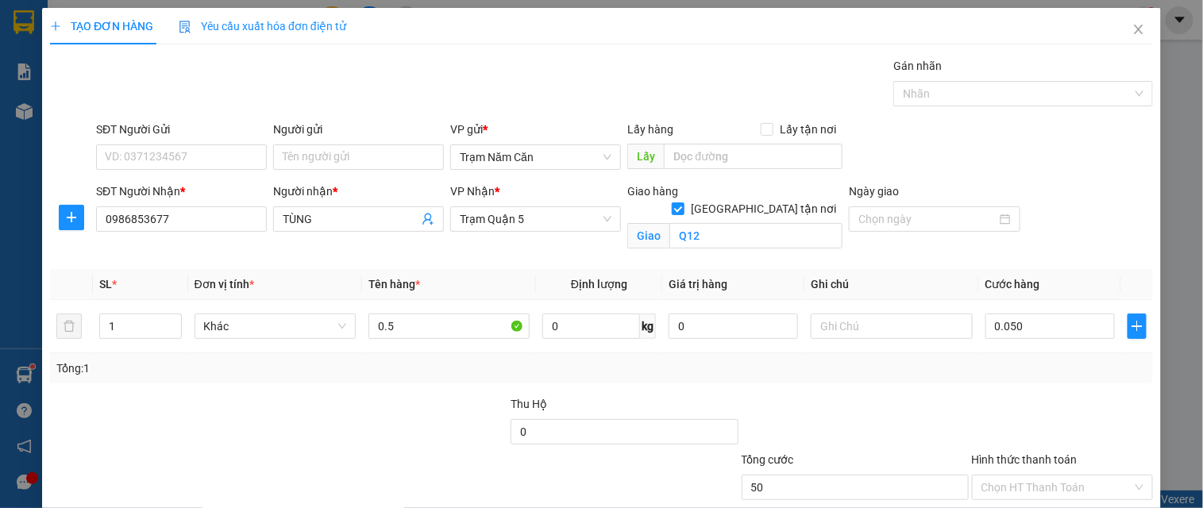
type input "50.000"
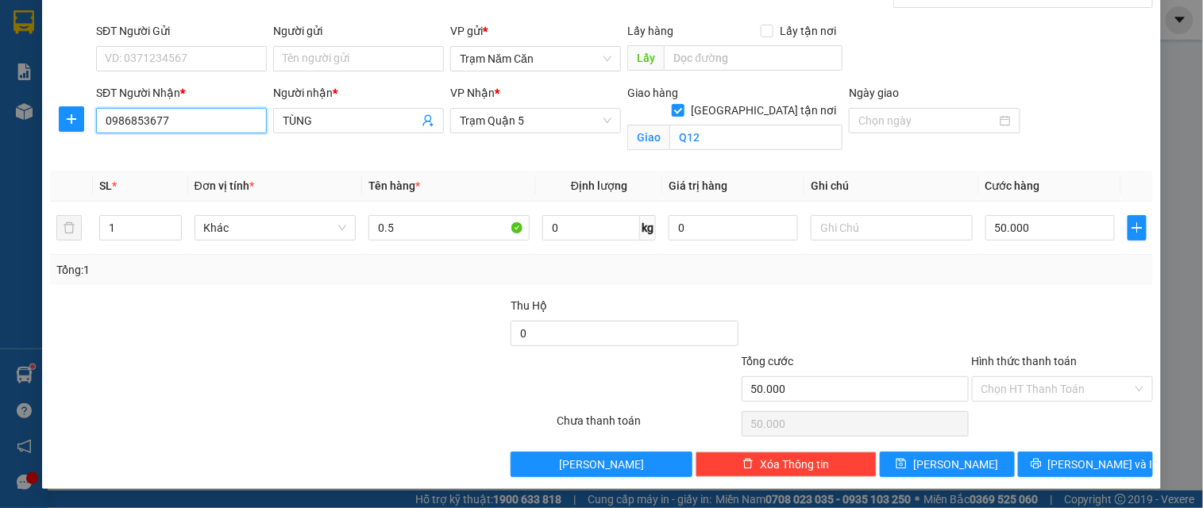
drag, startPoint x: 204, startPoint y: 125, endPoint x: 96, endPoint y: 124, distance: 108.0
click at [96, 124] on input "0986853677" at bounding box center [181, 120] width 171 height 25
type input "0986853677"
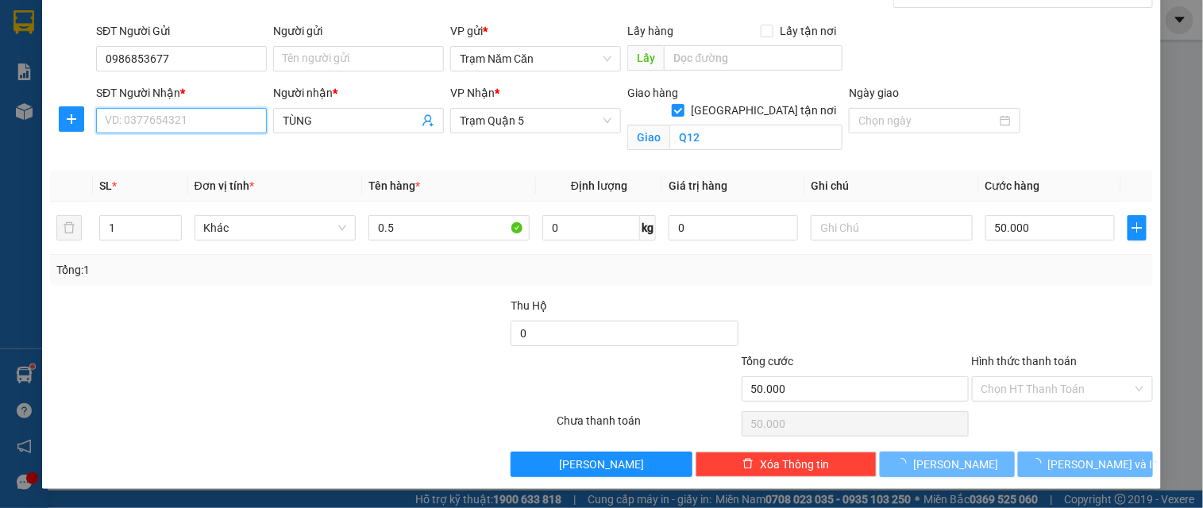
click at [125, 113] on input "SĐT Người Nhận *" at bounding box center [181, 120] width 171 height 25
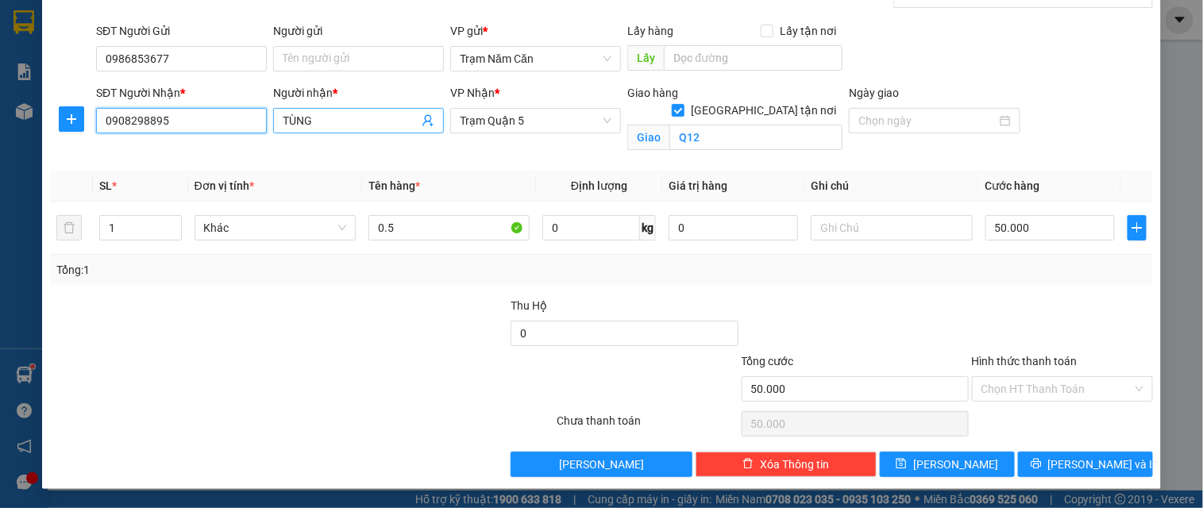
type input "0908298895"
drag, startPoint x: 359, startPoint y: 122, endPoint x: 226, endPoint y: 113, distance: 133.0
click at [212, 113] on div "SĐT Người Nhận * 0908298895 Người nhận * TÙNG VP Nhận * Trạm Quận 5 Giao hàng […" at bounding box center [624, 121] width 1063 height 75
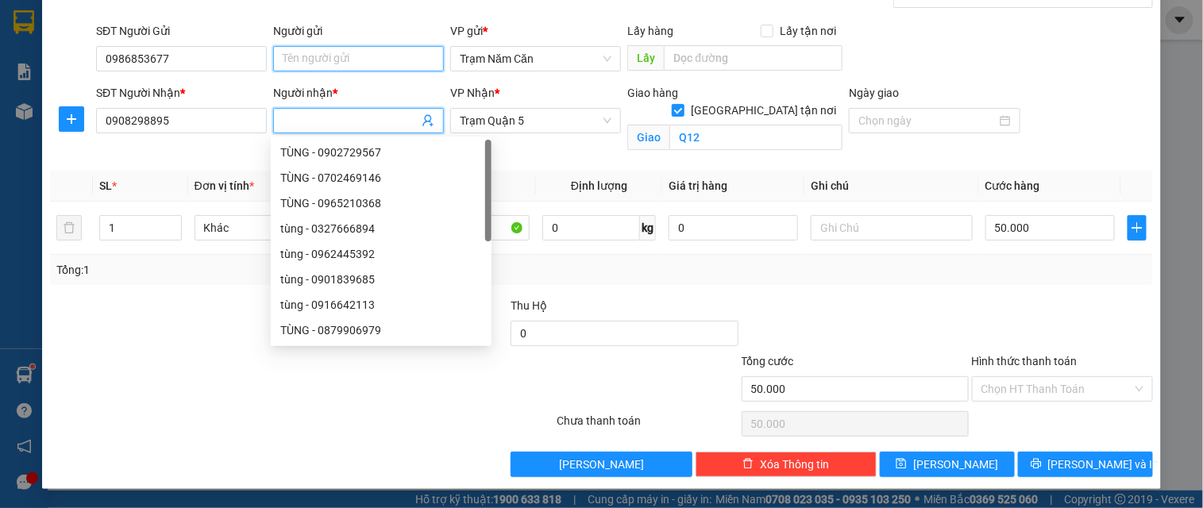
type input "TÙNG"
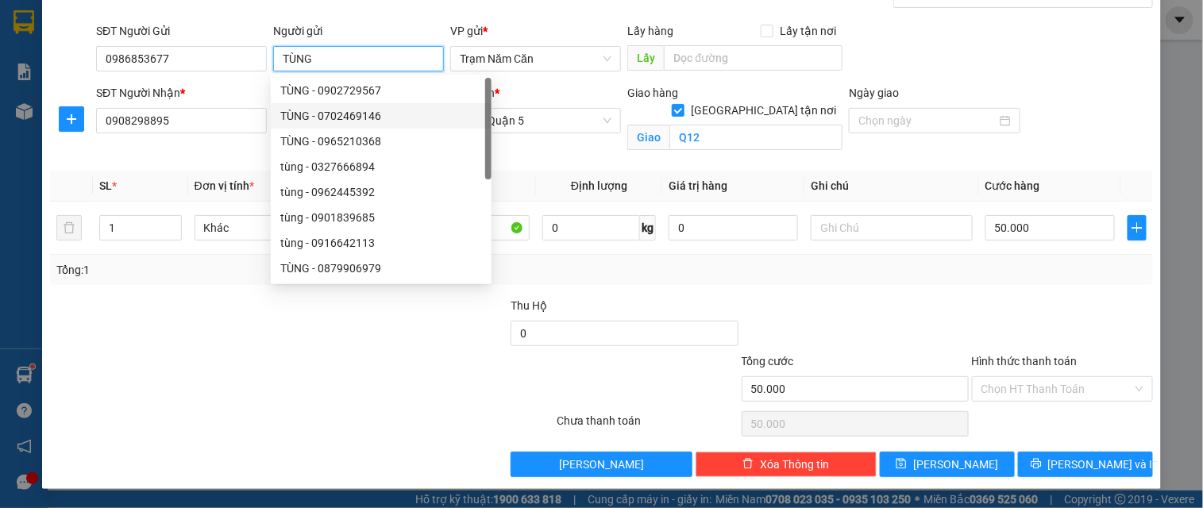
click at [303, 116] on div "TÙNG - 0702469146" at bounding box center [381, 115] width 202 height 17
type input "0702469146"
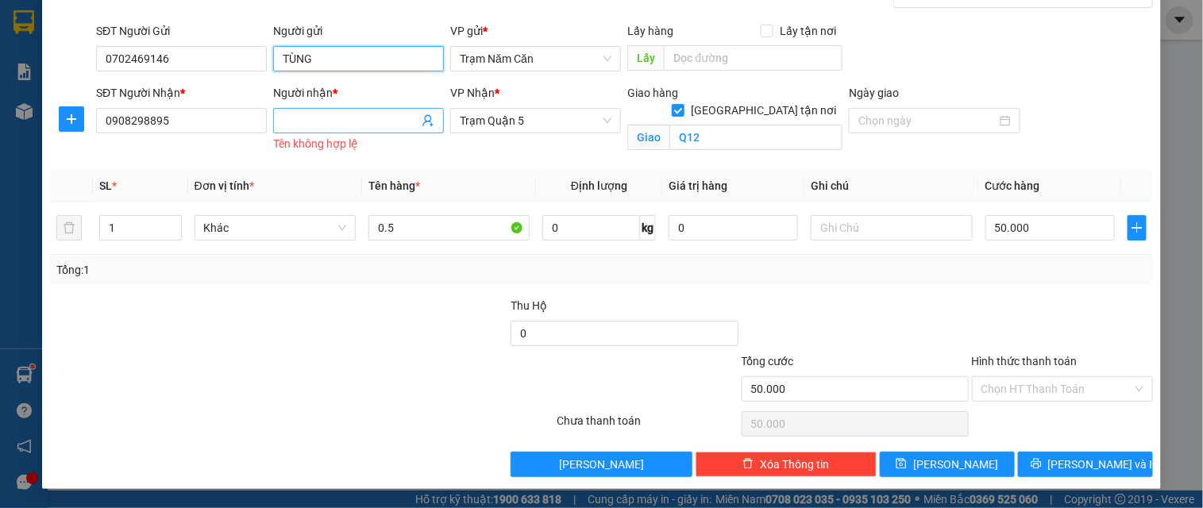
type input "TÙNG"
click at [297, 114] on input "Người nhận *" at bounding box center [351, 120] width 136 height 17
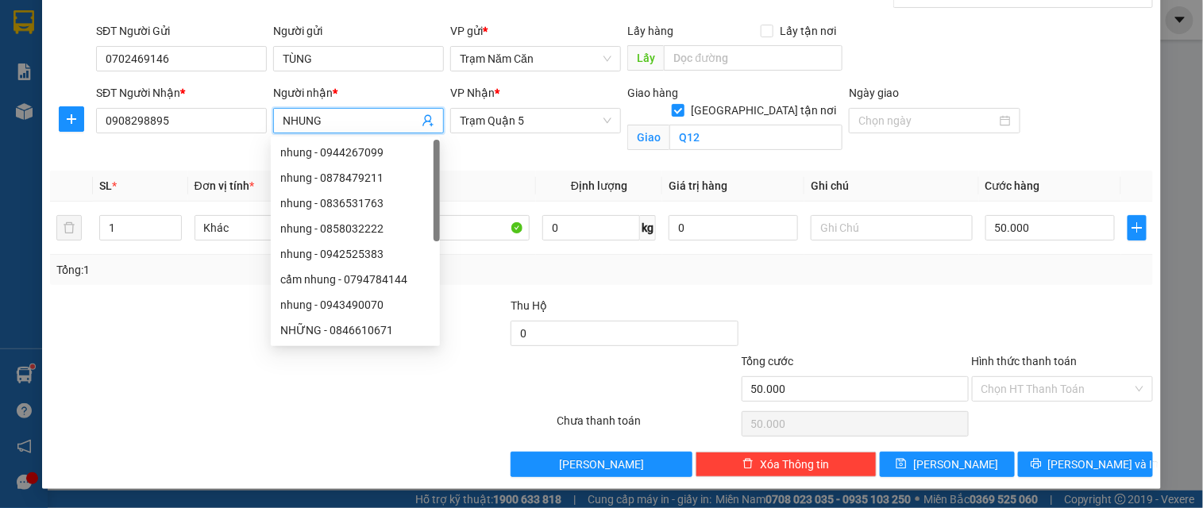
type input "NHUNG"
click at [560, 171] on th "Định lượng" at bounding box center [599, 186] width 126 height 31
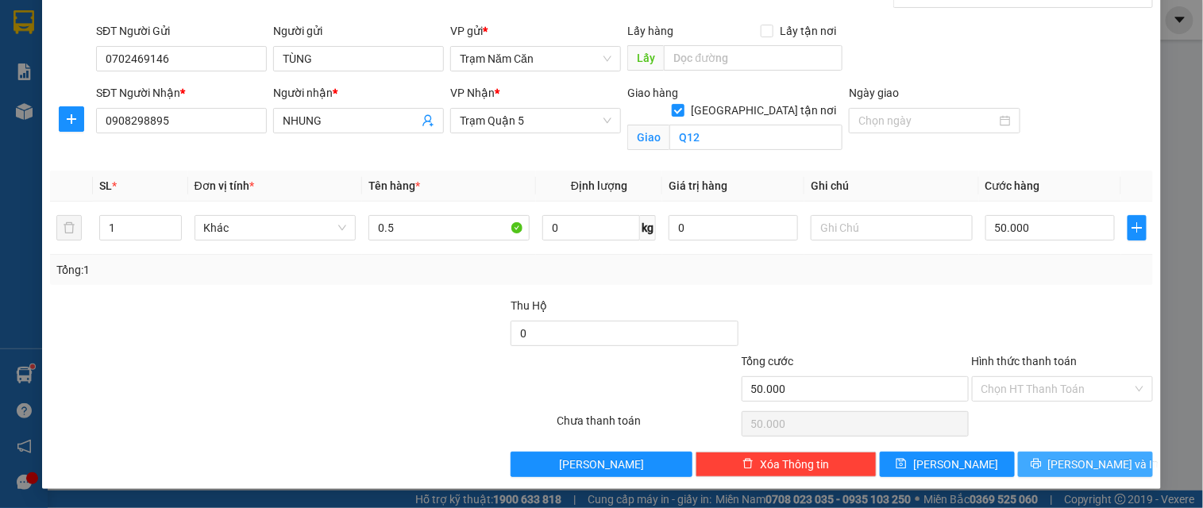
click at [1041, 467] on icon "printer" at bounding box center [1036, 464] width 10 height 10
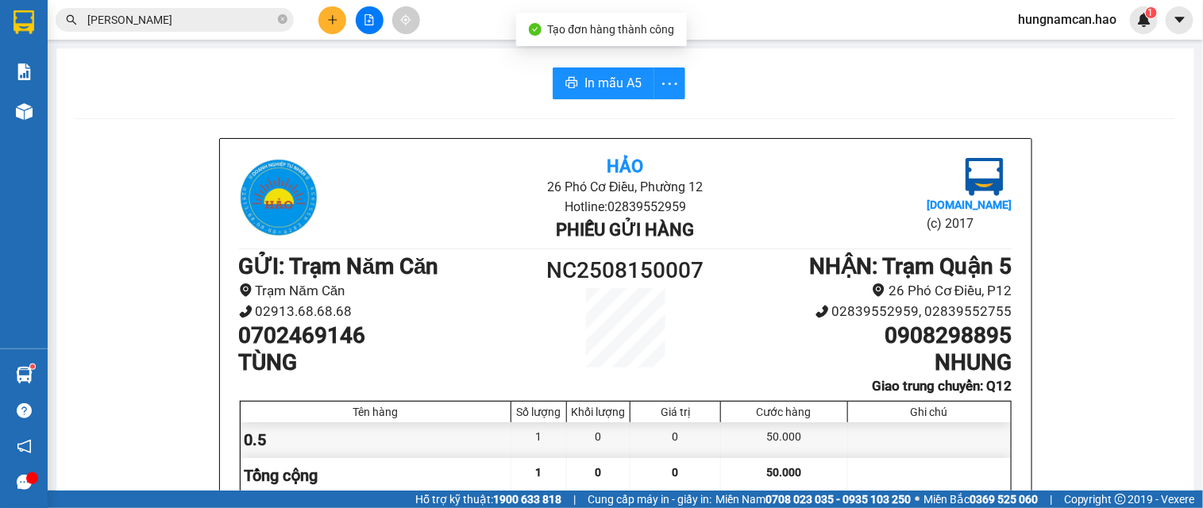
click at [604, 78] on span "In mẫu A5" at bounding box center [612, 83] width 57 height 20
